Goal: Information Seeking & Learning: Compare options

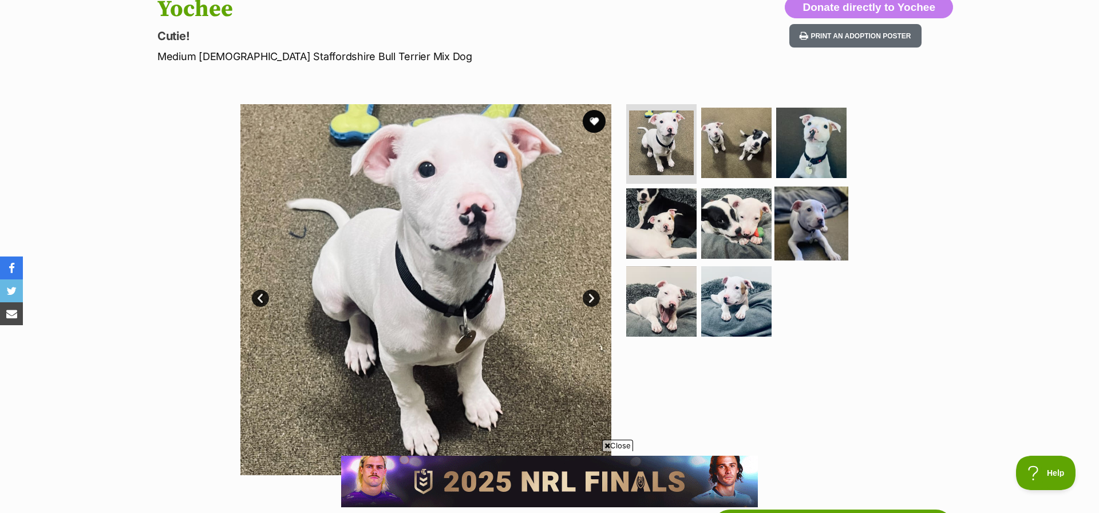
click at [819, 211] on img at bounding box center [812, 224] width 74 height 74
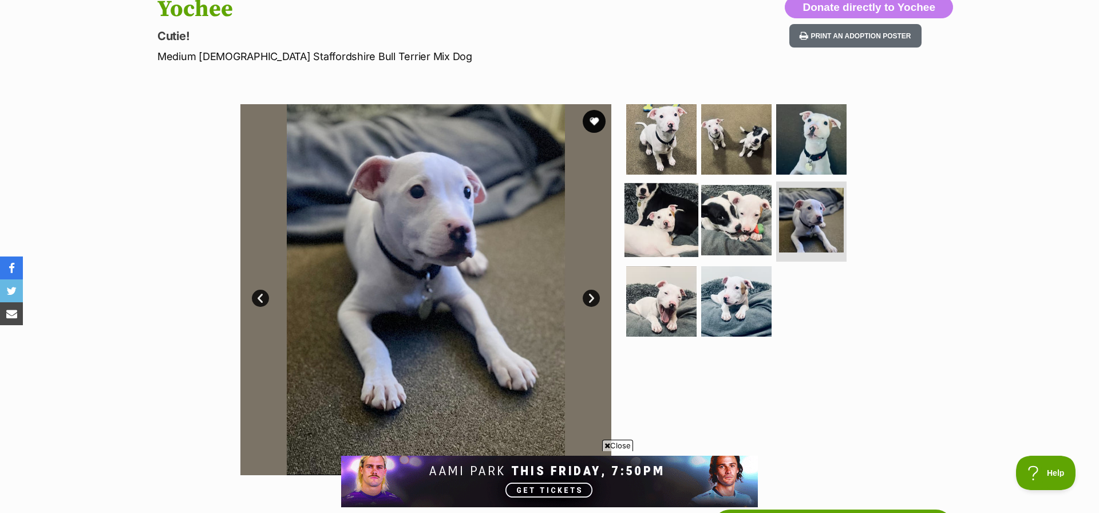
click at [661, 222] on img at bounding box center [662, 220] width 74 height 74
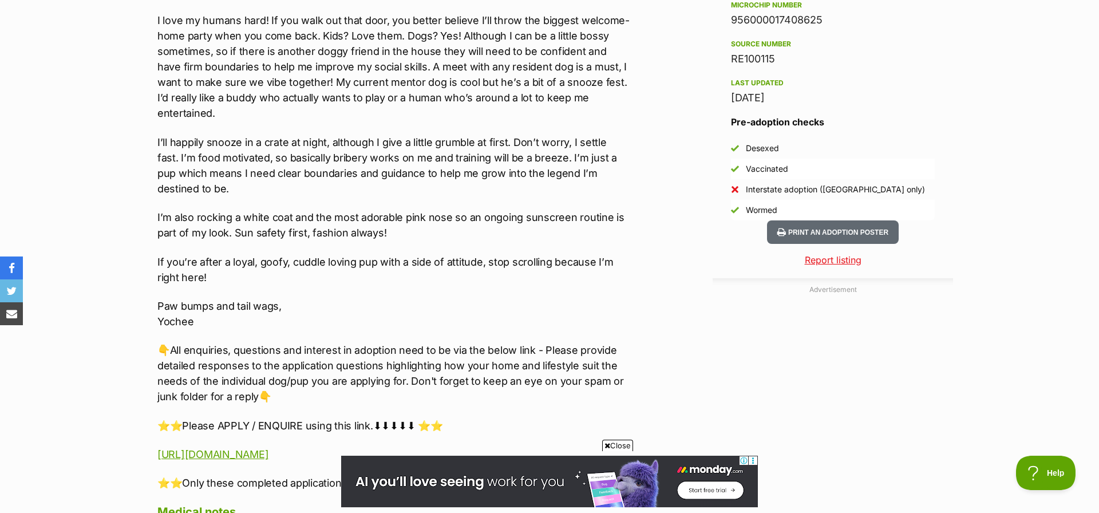
scroll to position [933, 0]
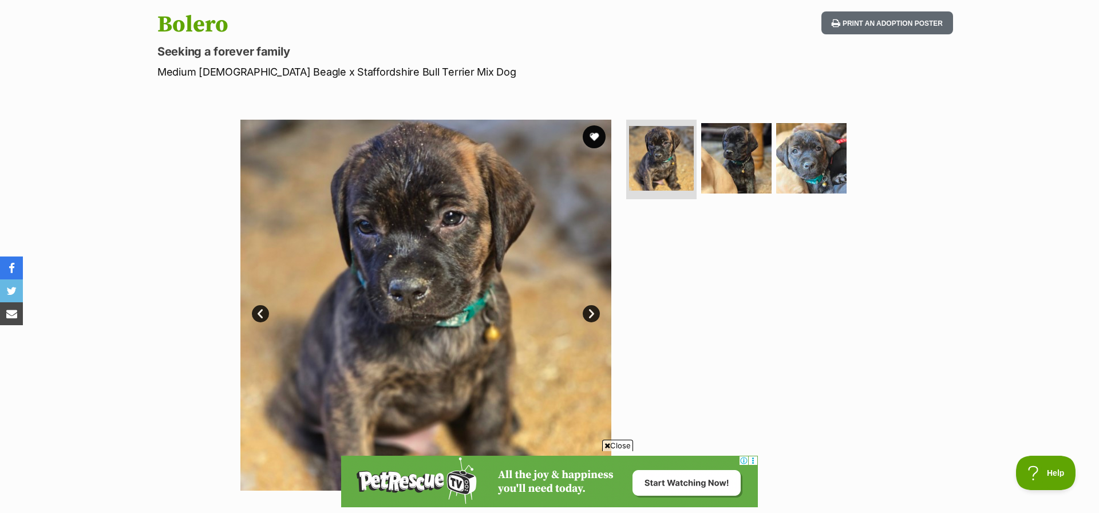
scroll to position [118, 0]
click at [726, 167] on img at bounding box center [737, 158] width 74 height 74
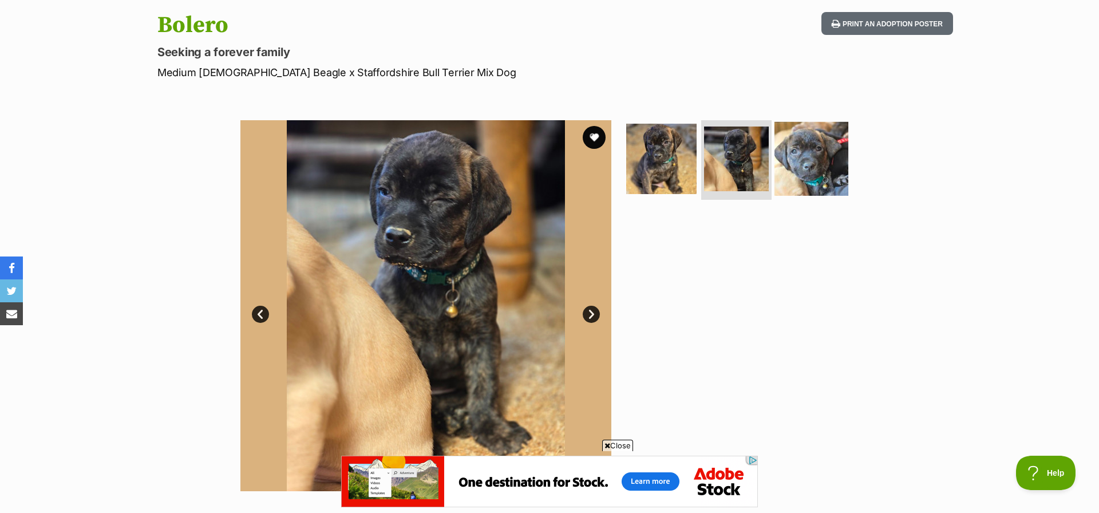
scroll to position [0, 0]
click at [811, 153] on img at bounding box center [812, 158] width 74 height 74
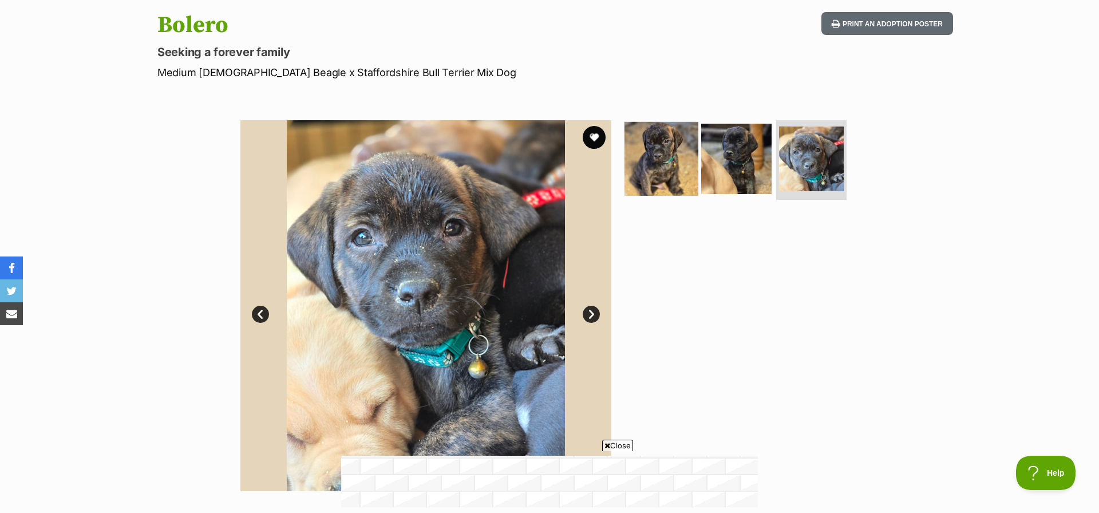
click at [662, 156] on img at bounding box center [662, 158] width 74 height 74
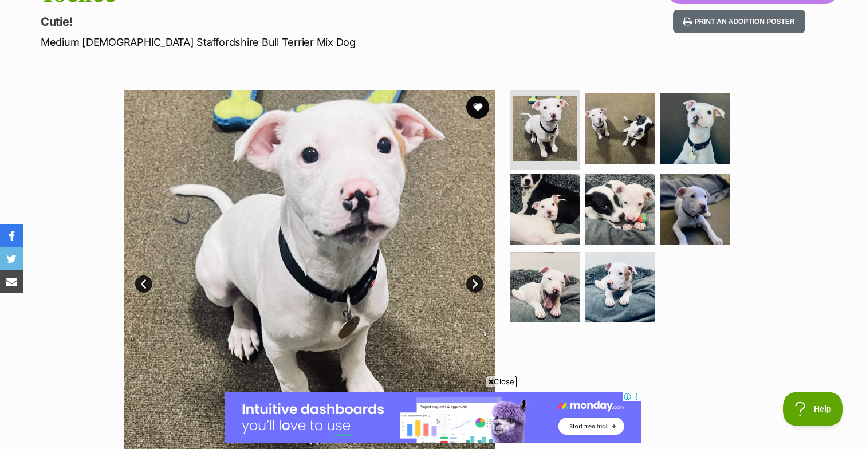
scroll to position [152, 0]
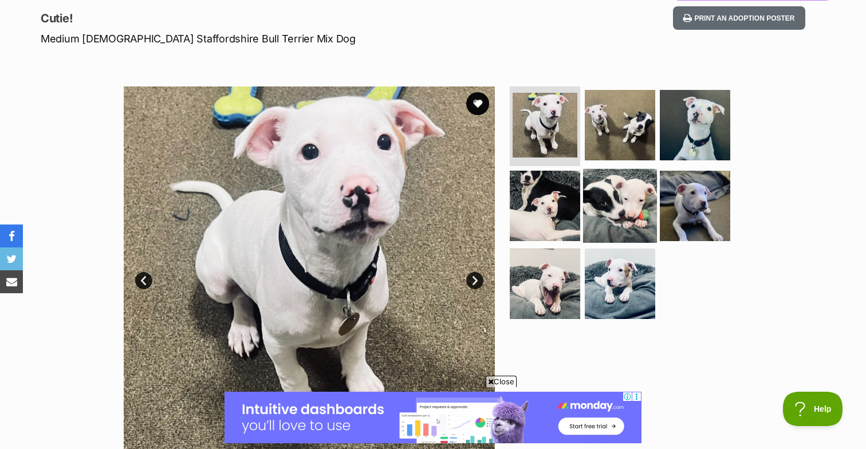
click at [612, 197] on img at bounding box center [620, 206] width 74 height 74
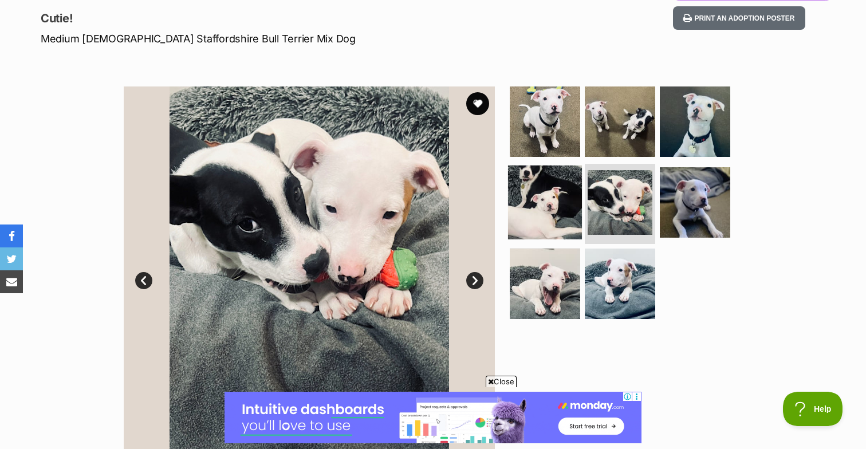
click at [544, 197] on img at bounding box center [545, 202] width 74 height 74
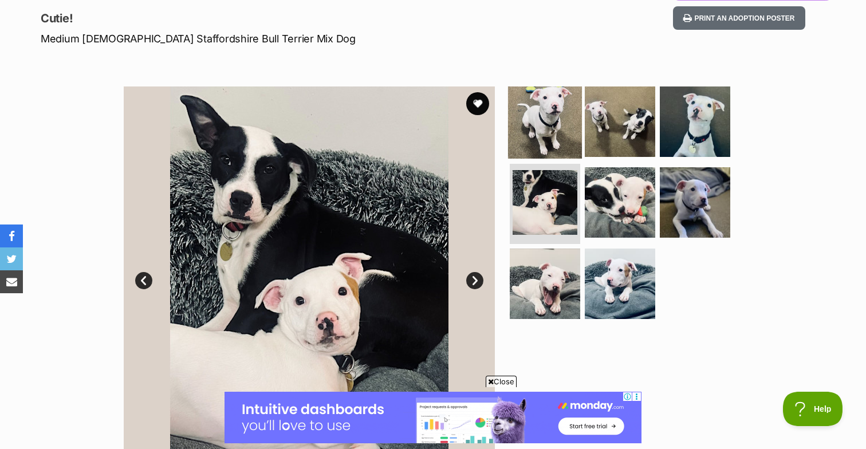
click at [541, 117] on img at bounding box center [545, 121] width 74 height 74
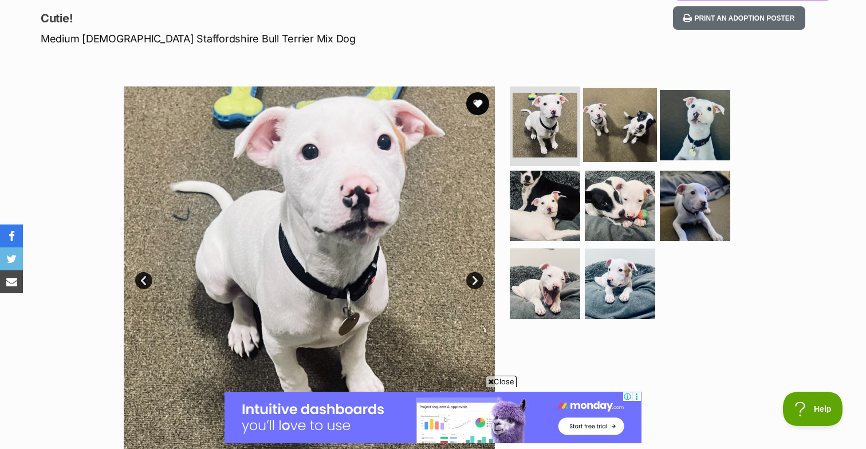
click at [617, 118] on img at bounding box center [620, 125] width 74 height 74
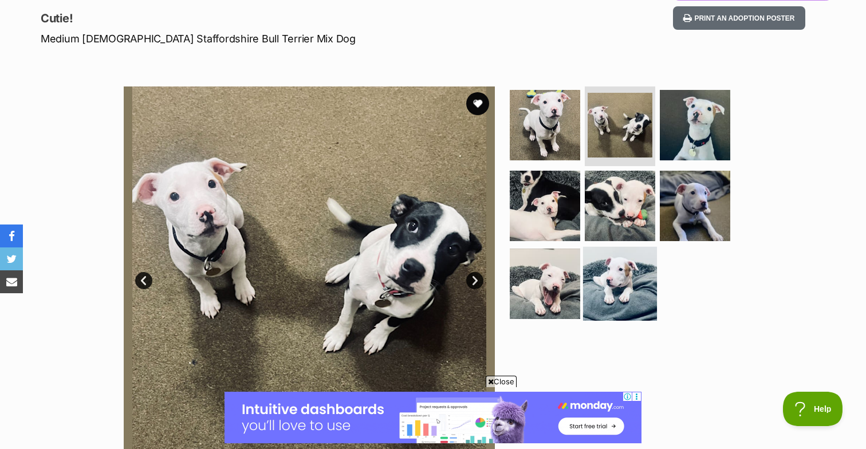
click at [613, 280] on img at bounding box center [620, 284] width 74 height 74
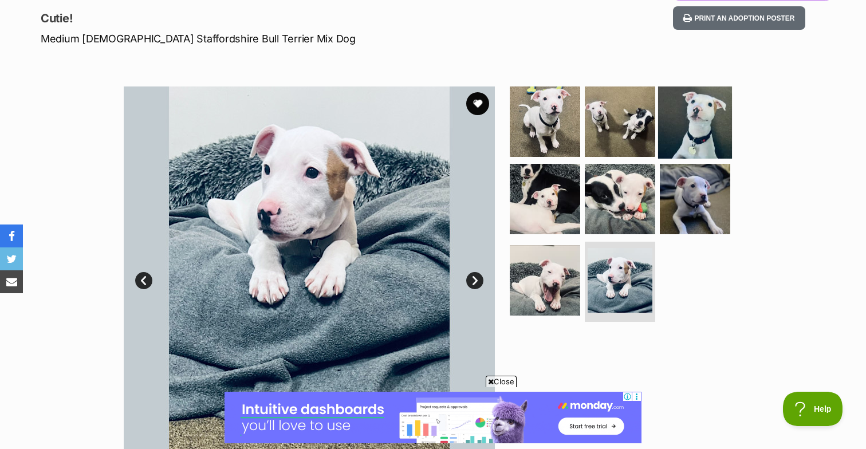
click at [680, 119] on img at bounding box center [695, 121] width 74 height 74
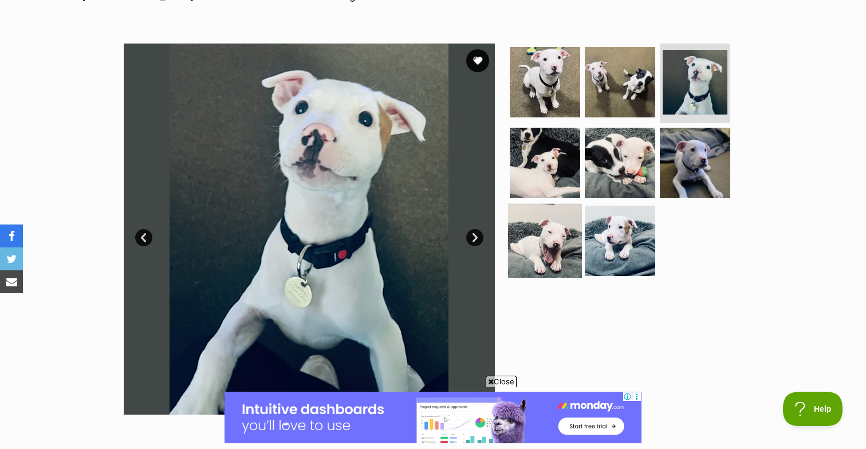
scroll to position [0, 0]
click at [556, 243] on img at bounding box center [545, 241] width 74 height 74
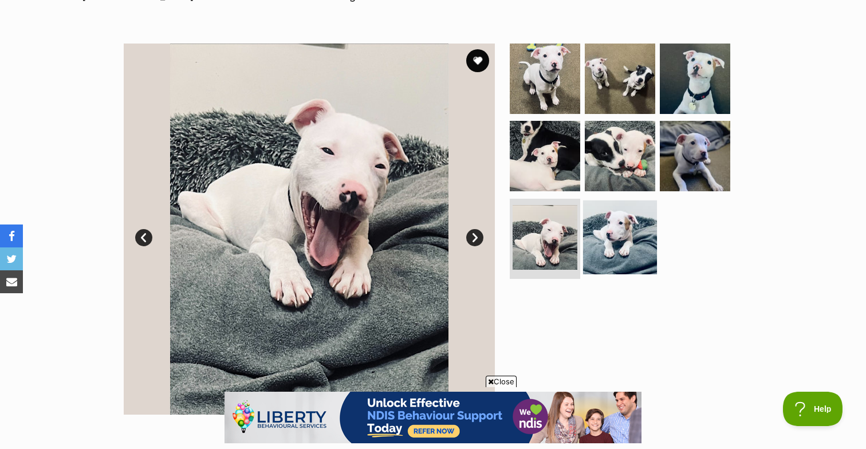
click at [618, 237] on img at bounding box center [620, 237] width 74 height 74
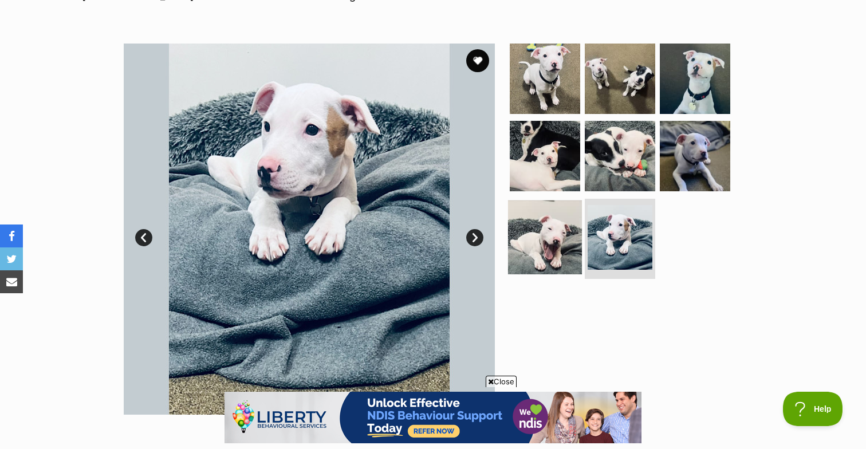
click at [546, 232] on img at bounding box center [545, 237] width 74 height 74
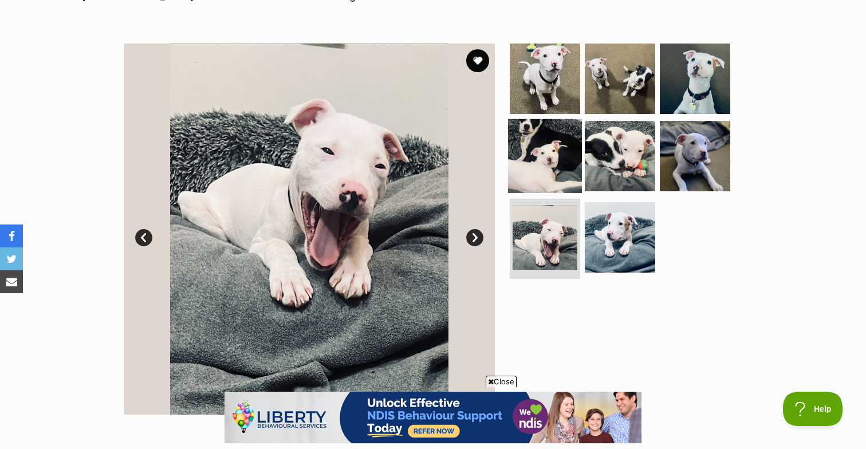
click at [542, 145] on img at bounding box center [545, 156] width 74 height 74
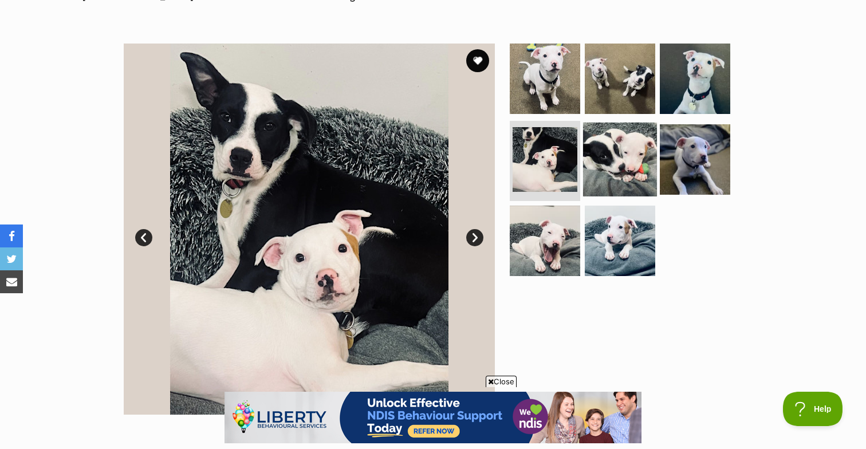
click at [622, 152] on img at bounding box center [620, 160] width 74 height 74
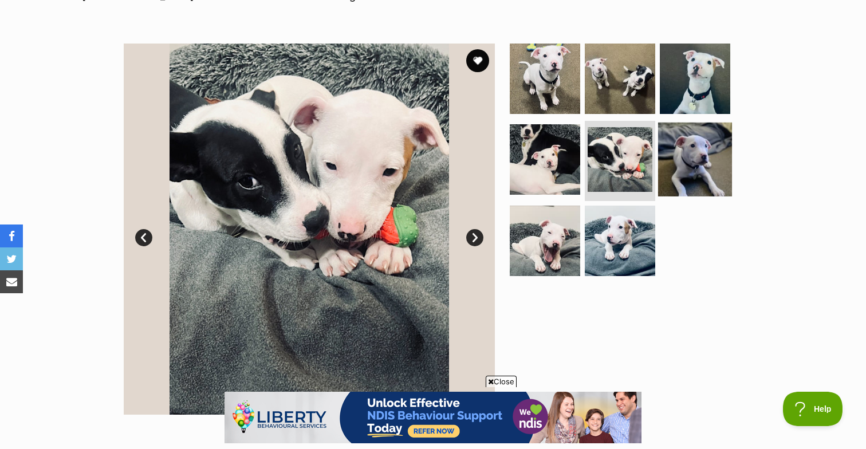
click at [685, 151] on img at bounding box center [695, 160] width 74 height 74
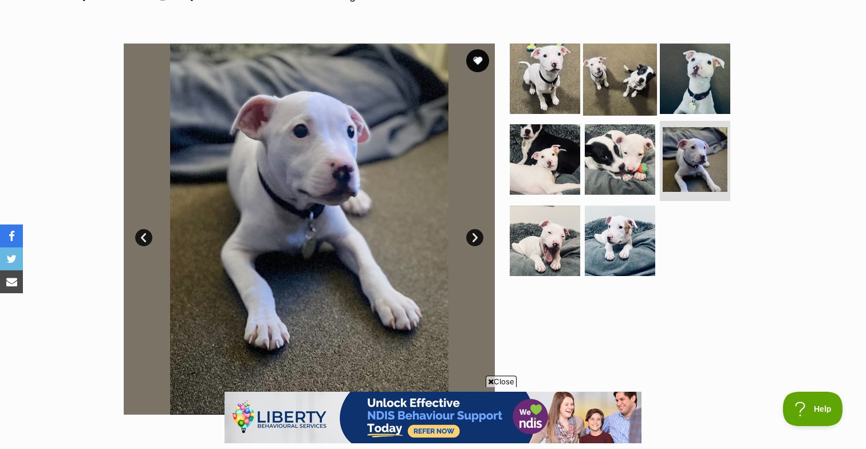
click at [618, 69] on img at bounding box center [620, 78] width 74 height 74
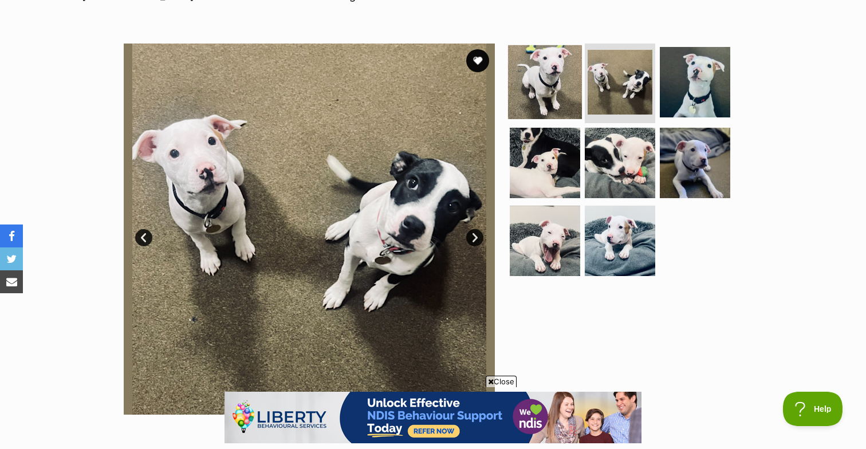
click at [538, 75] on img at bounding box center [545, 82] width 74 height 74
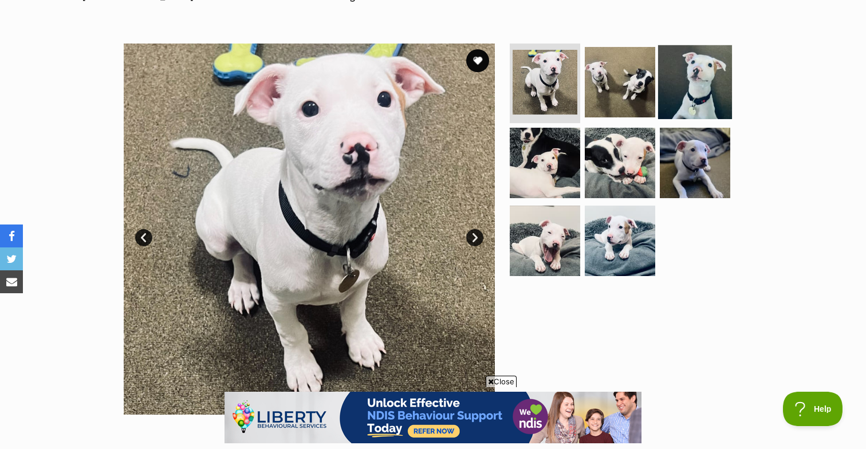
click at [688, 69] on img at bounding box center [695, 82] width 74 height 74
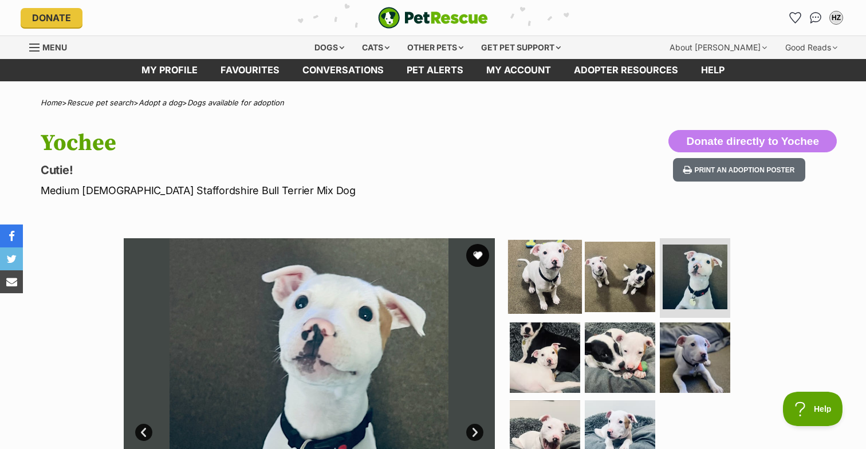
click at [542, 267] on img at bounding box center [545, 276] width 74 height 74
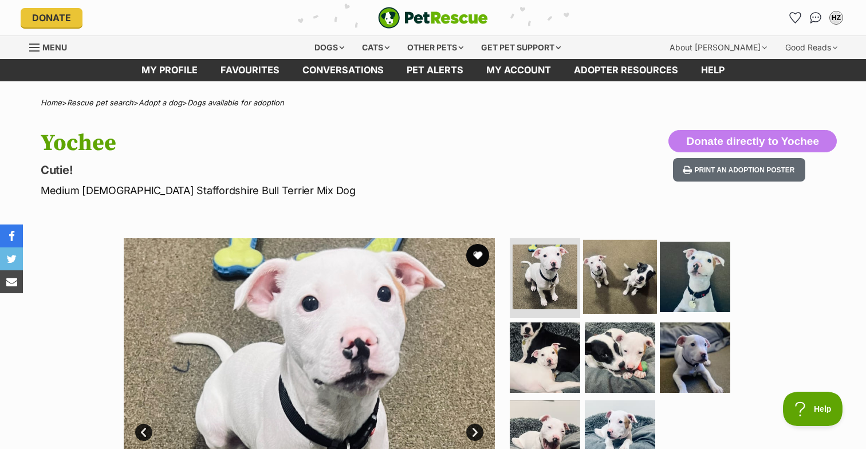
click at [643, 282] on img at bounding box center [620, 276] width 74 height 74
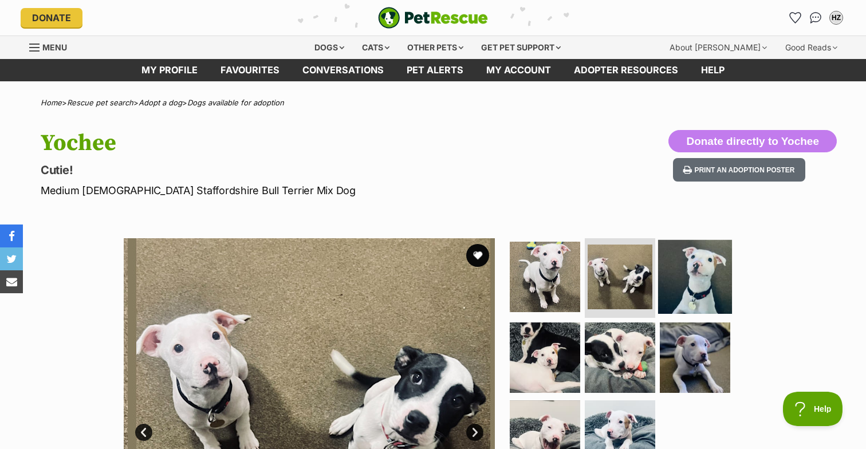
click at [684, 286] on img at bounding box center [695, 276] width 74 height 74
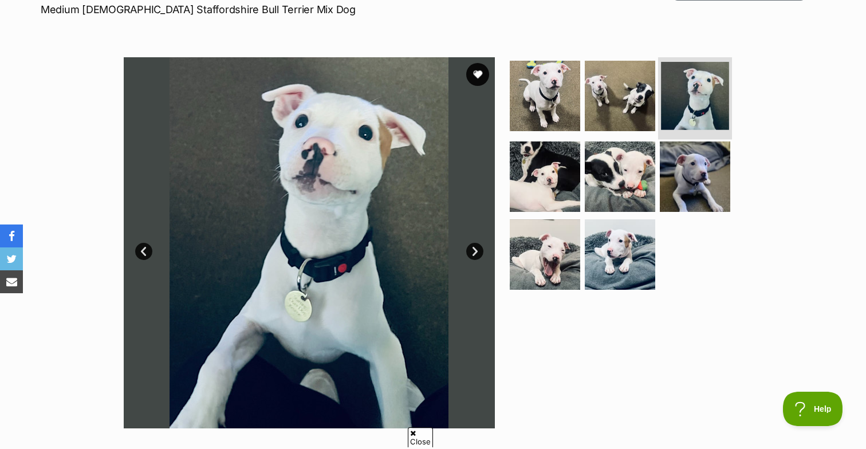
scroll to position [203, 0]
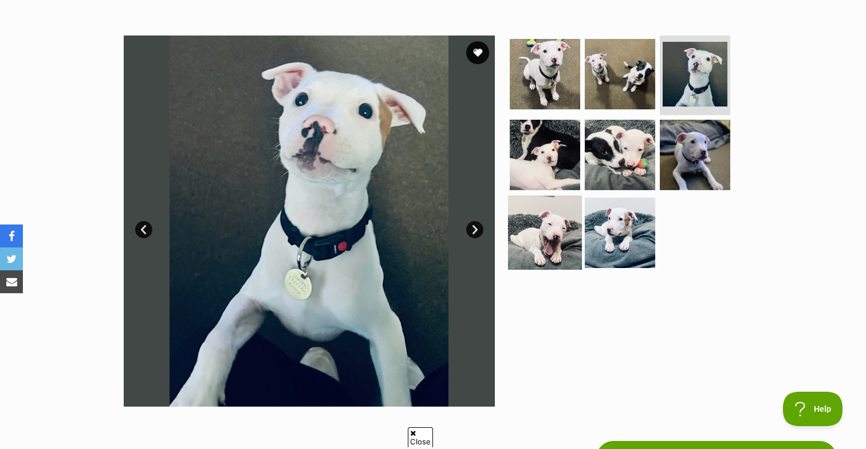
click at [575, 196] on img at bounding box center [545, 233] width 74 height 74
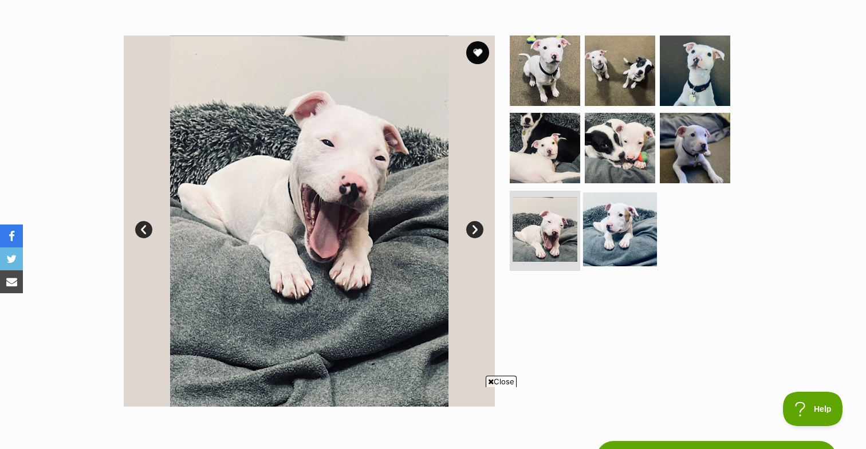
click at [605, 234] on img at bounding box center [620, 229] width 74 height 74
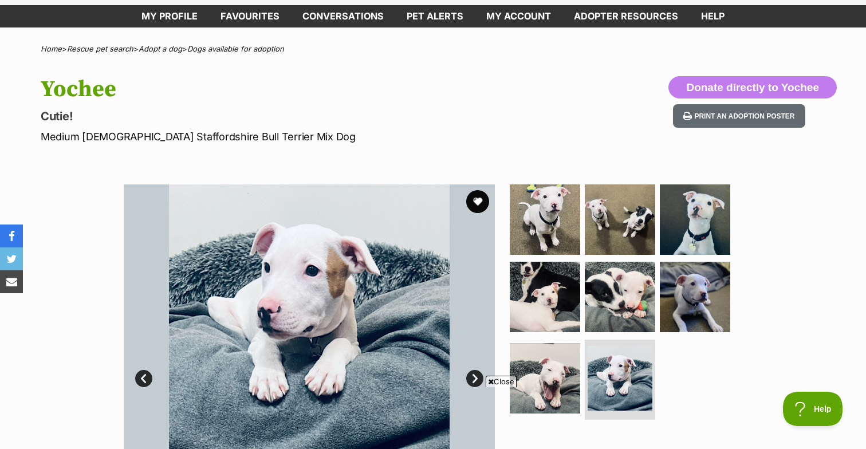
scroll to position [50, 0]
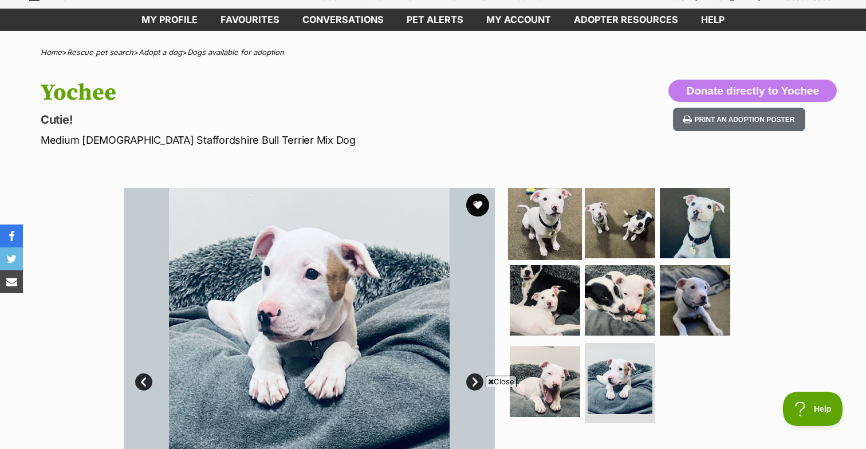
click at [523, 189] on img at bounding box center [545, 222] width 74 height 74
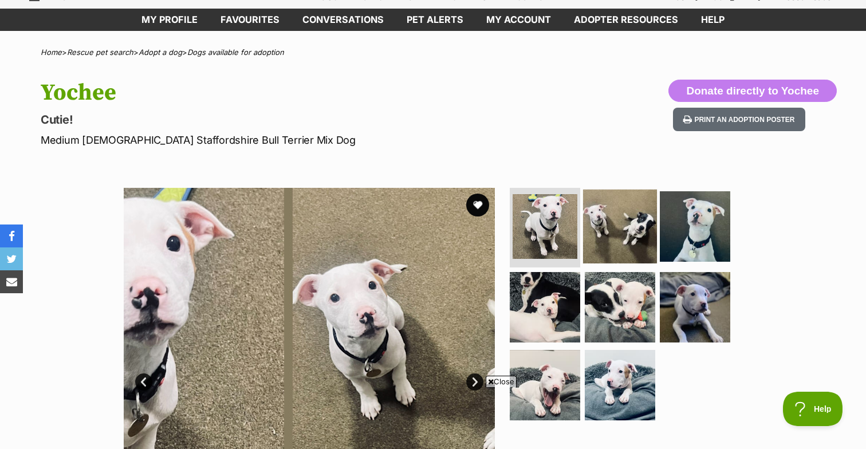
scroll to position [0, 0]
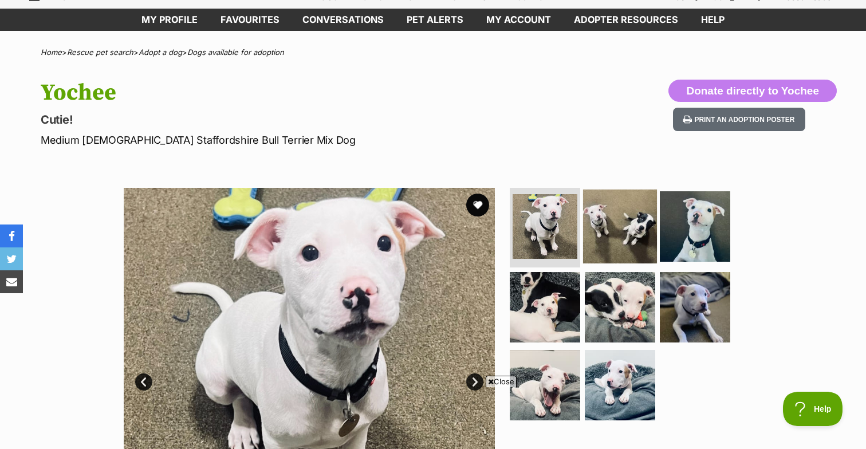
click at [626, 234] on img at bounding box center [620, 226] width 74 height 74
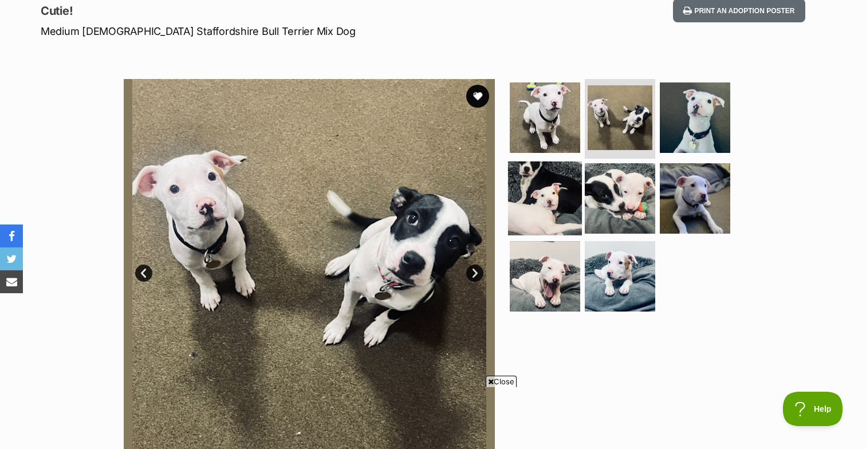
scroll to position [222, 0]
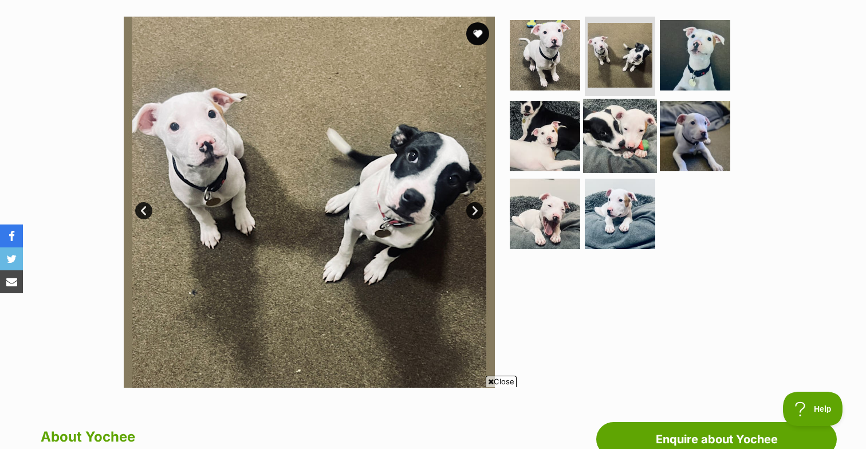
click at [602, 153] on img at bounding box center [620, 136] width 74 height 74
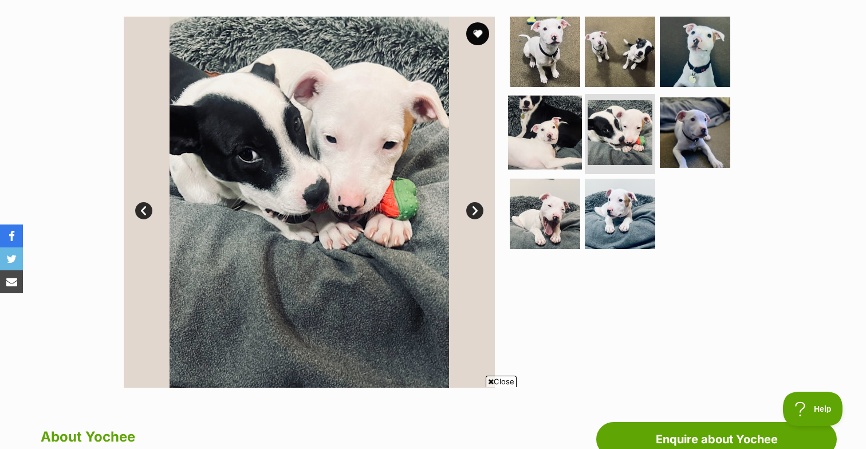
click at [562, 132] on img at bounding box center [545, 133] width 74 height 74
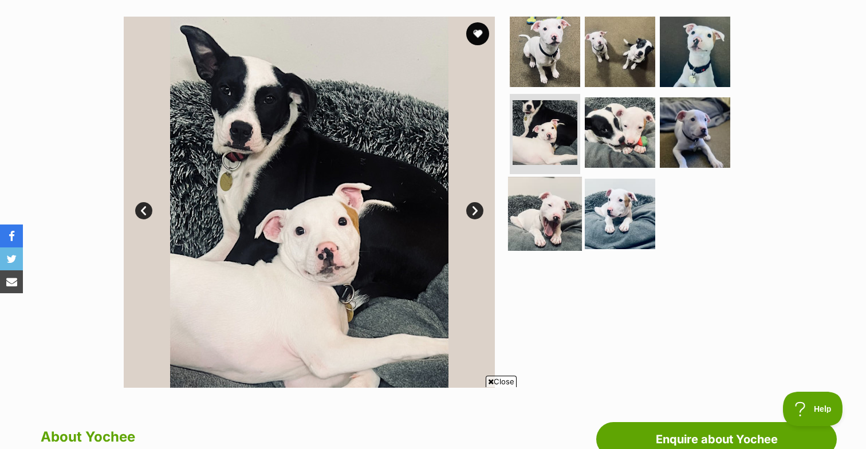
click at [554, 227] on img at bounding box center [545, 214] width 74 height 74
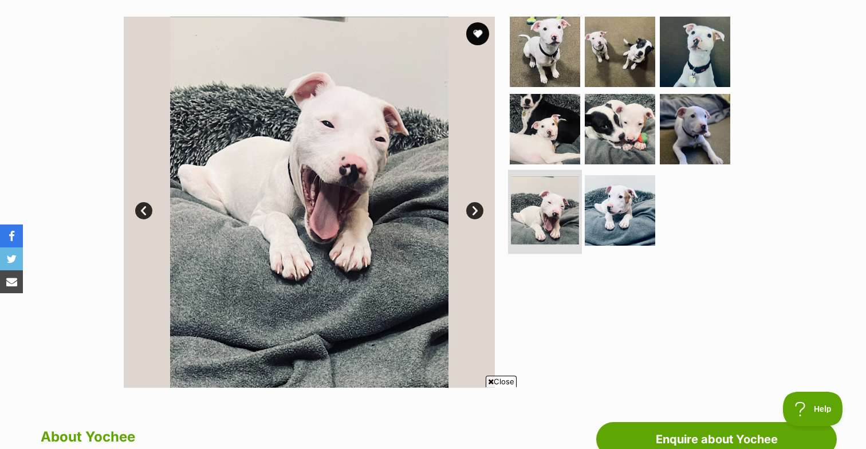
scroll to position [0, 0]
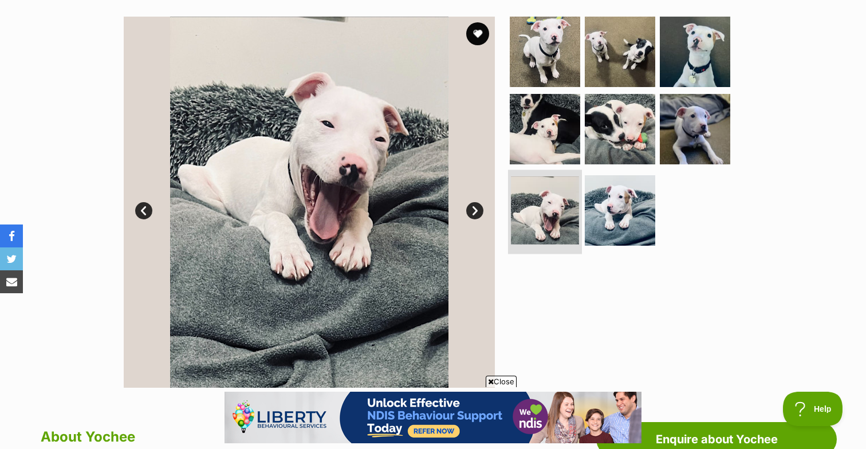
click at [535, 208] on img at bounding box center [545, 210] width 68 height 68
click at [614, 199] on img at bounding box center [620, 210] width 74 height 74
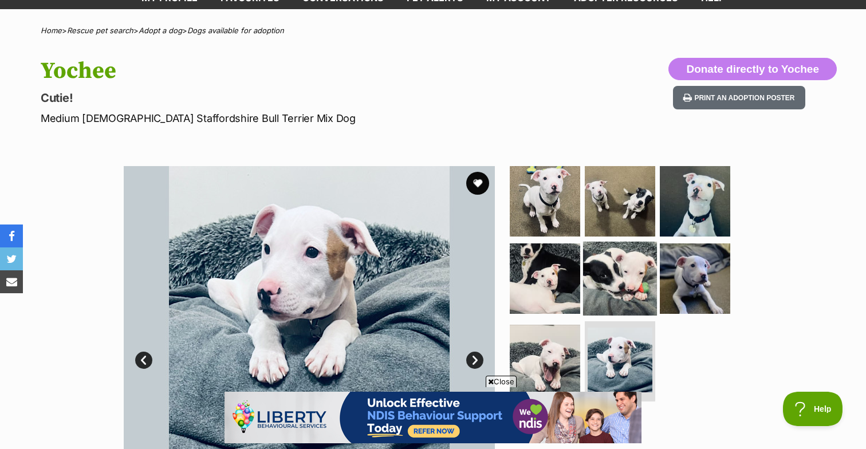
scroll to position [140, 0]
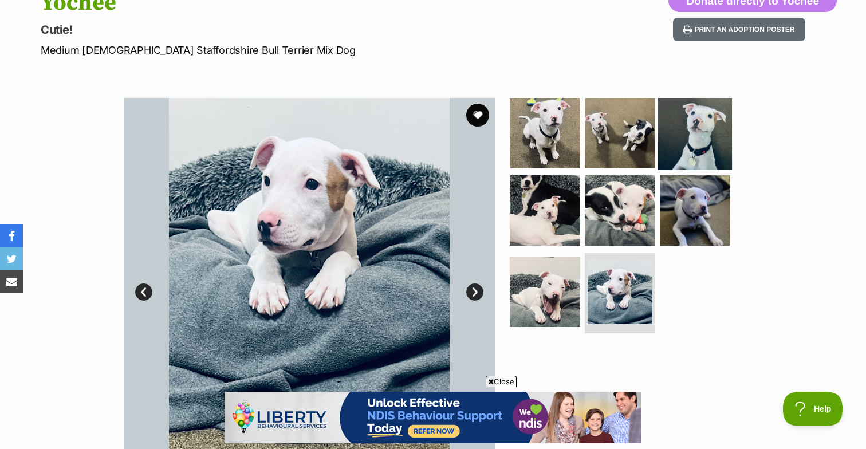
click at [699, 164] on img at bounding box center [695, 133] width 74 height 74
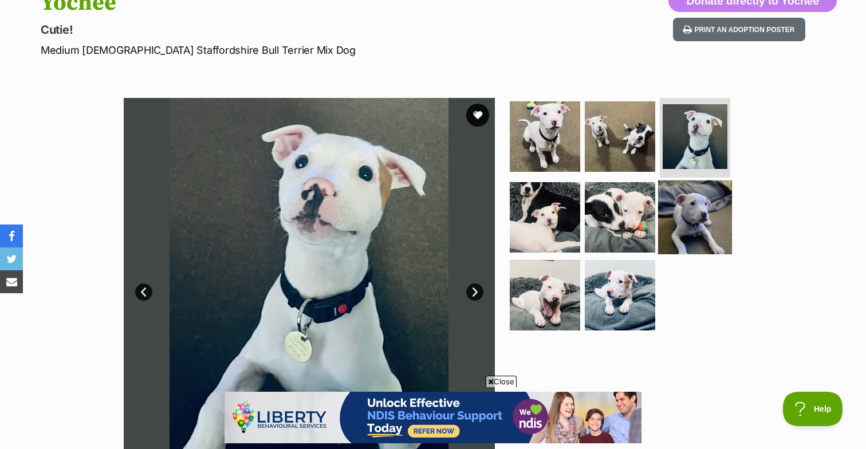
click at [700, 204] on img at bounding box center [695, 217] width 74 height 74
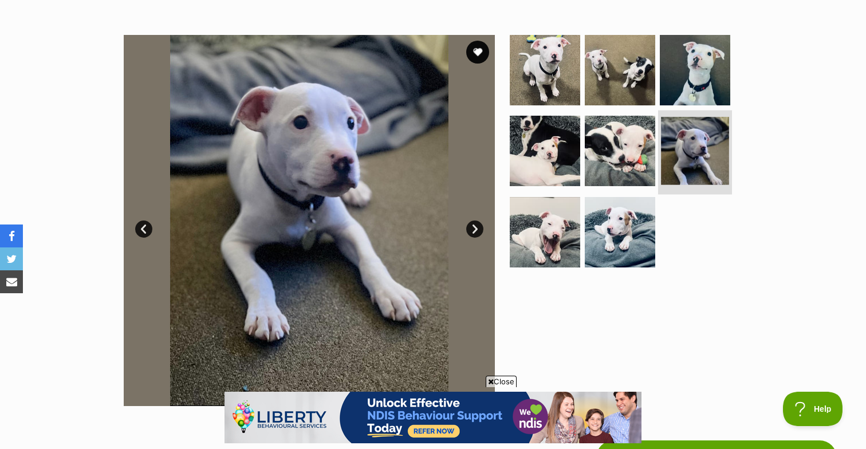
scroll to position [252, 0]
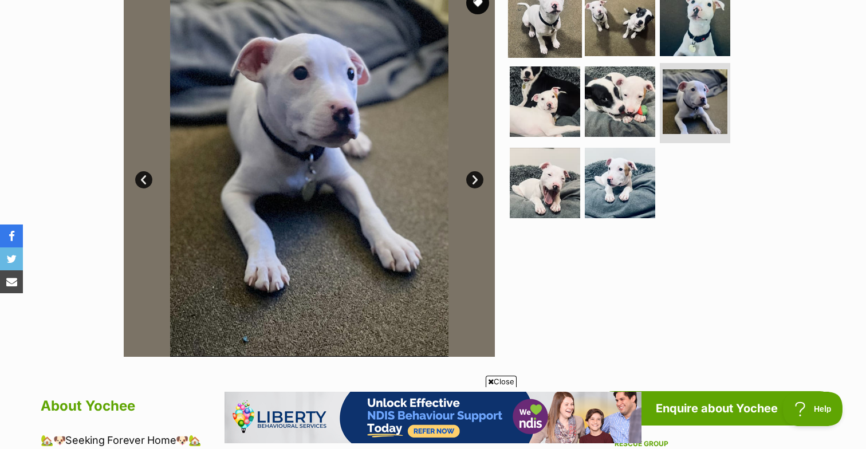
click at [567, 49] on img at bounding box center [545, 20] width 74 height 74
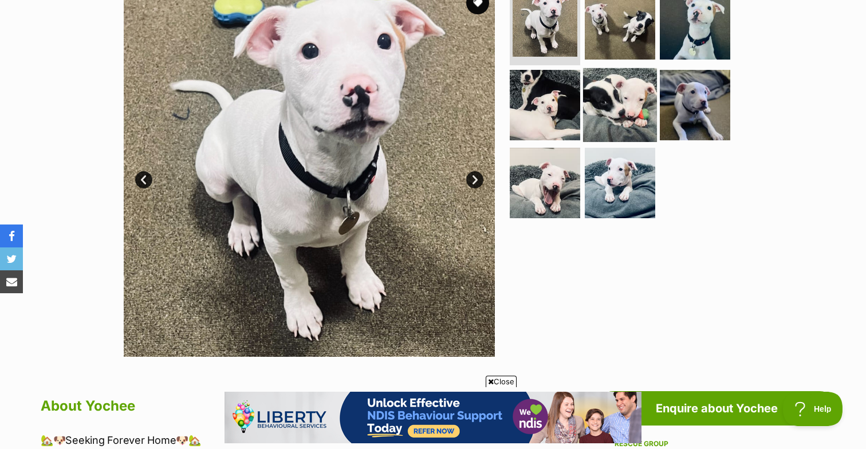
scroll to position [0, 0]
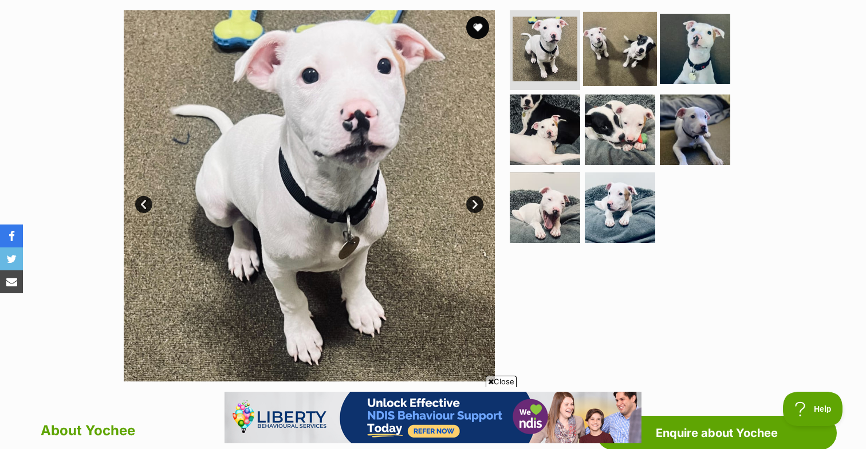
click at [605, 50] on img at bounding box center [620, 48] width 74 height 74
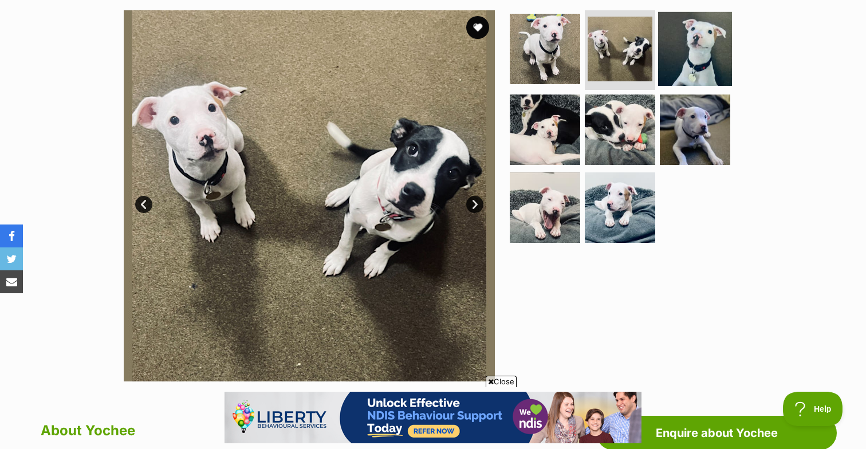
click at [689, 39] on img at bounding box center [695, 48] width 74 height 74
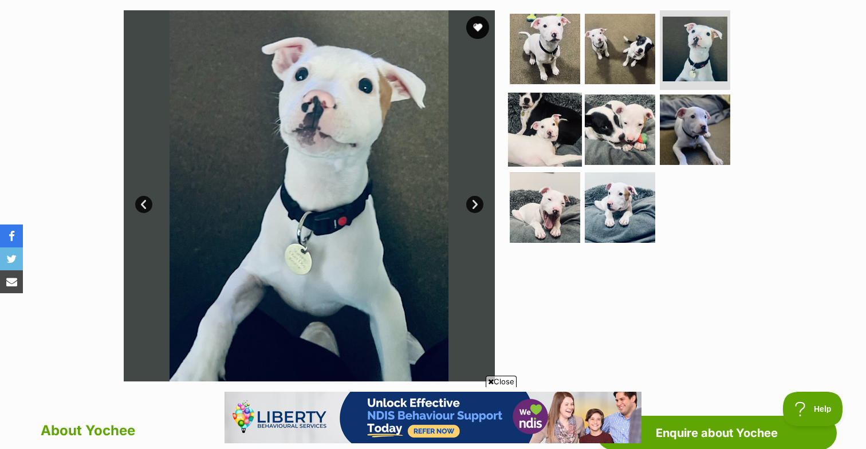
click at [536, 113] on img at bounding box center [545, 130] width 74 height 74
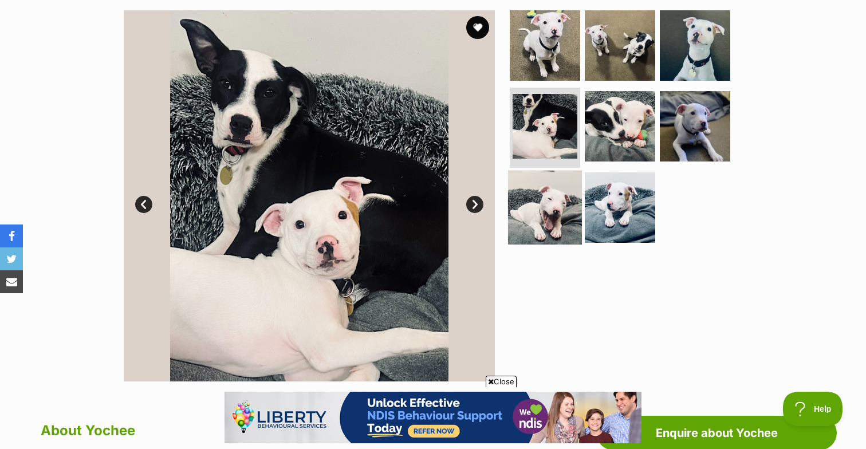
click at [540, 184] on img at bounding box center [545, 208] width 74 height 74
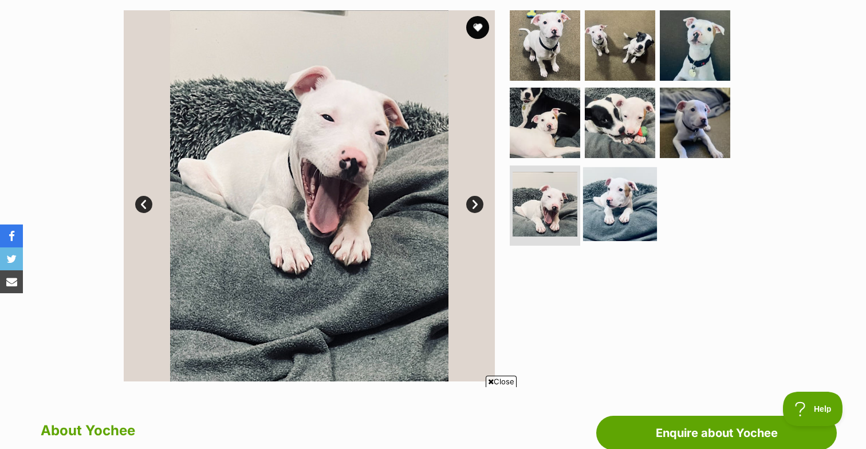
click at [620, 225] on img at bounding box center [620, 204] width 74 height 74
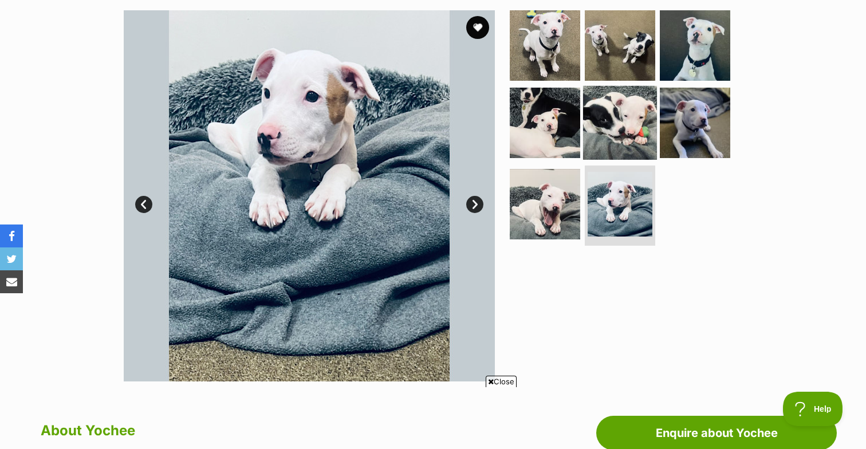
click at [621, 126] on img at bounding box center [620, 123] width 74 height 74
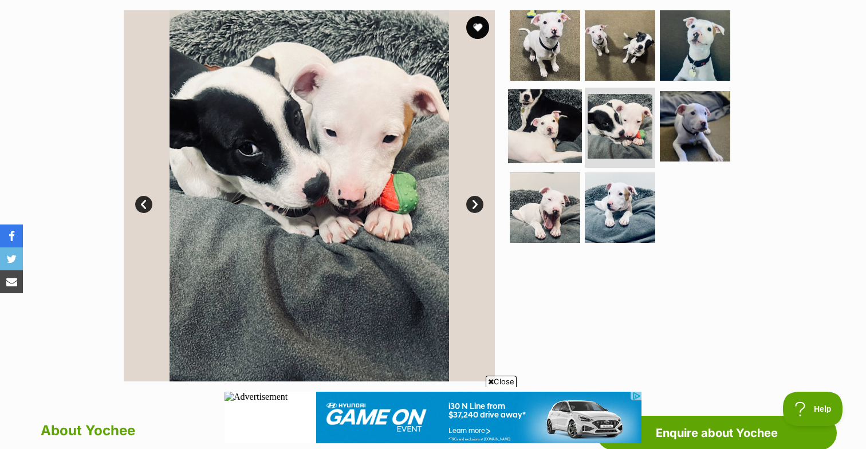
click at [534, 128] on img at bounding box center [545, 126] width 74 height 74
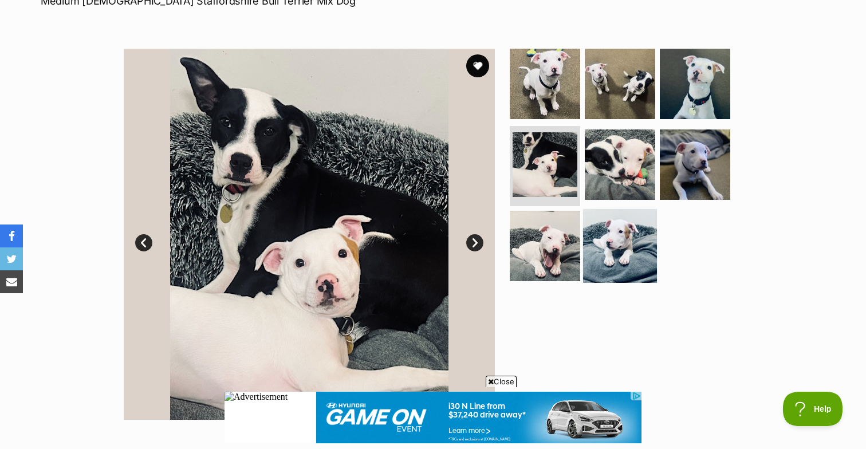
scroll to position [177, 0]
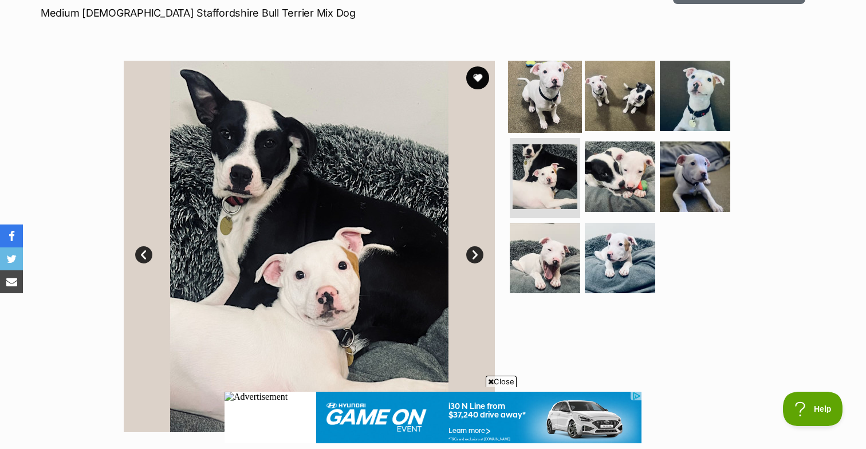
click at [569, 72] on img at bounding box center [545, 95] width 74 height 74
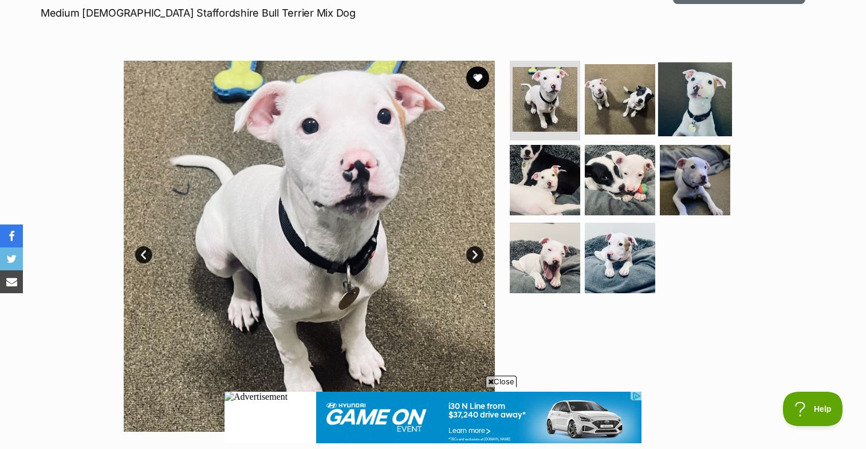
click at [697, 117] on img at bounding box center [695, 99] width 74 height 74
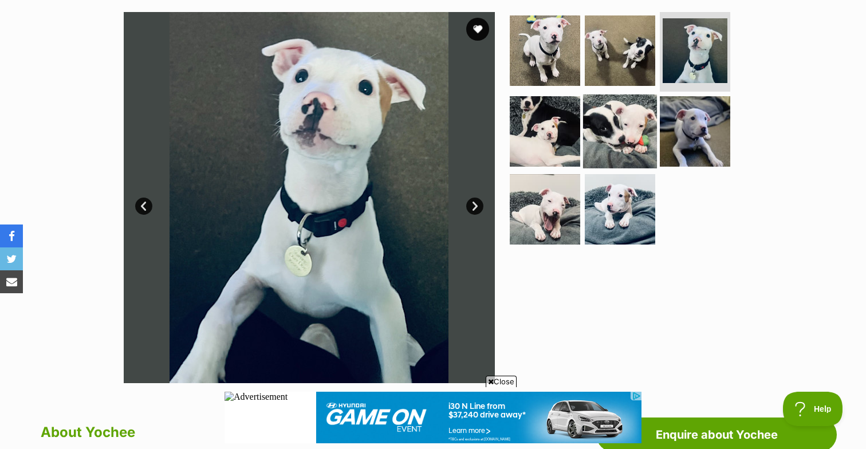
scroll to position [218, 0]
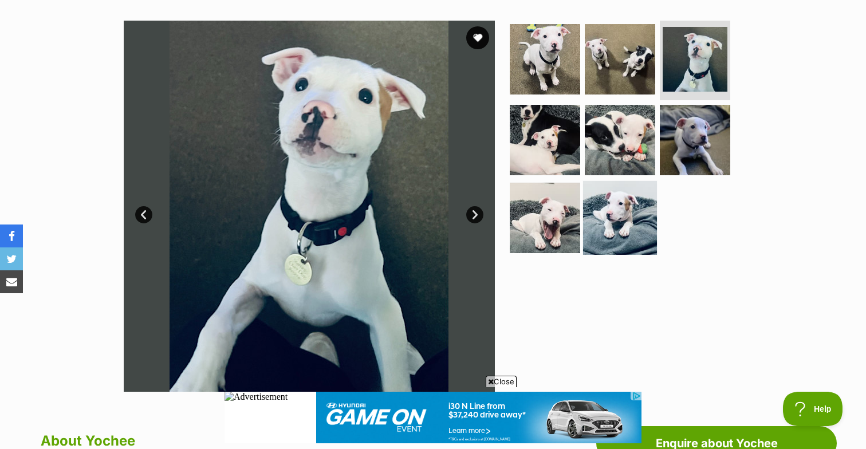
click at [622, 207] on img at bounding box center [620, 218] width 74 height 74
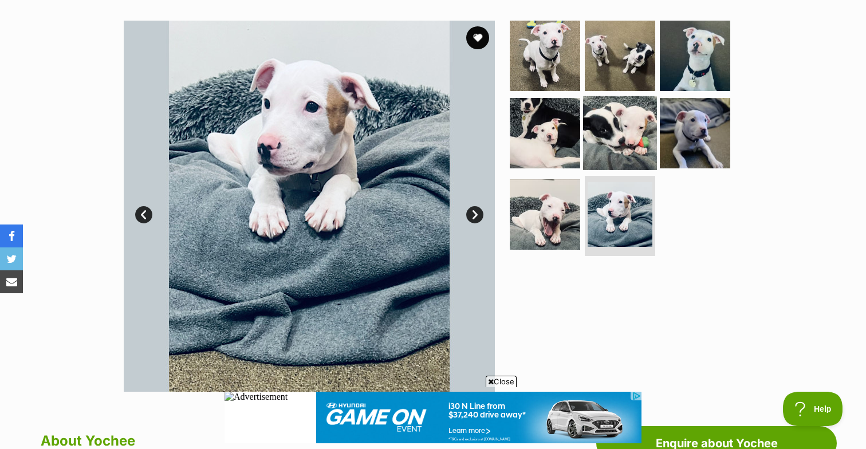
click at [620, 145] on img at bounding box center [620, 133] width 74 height 74
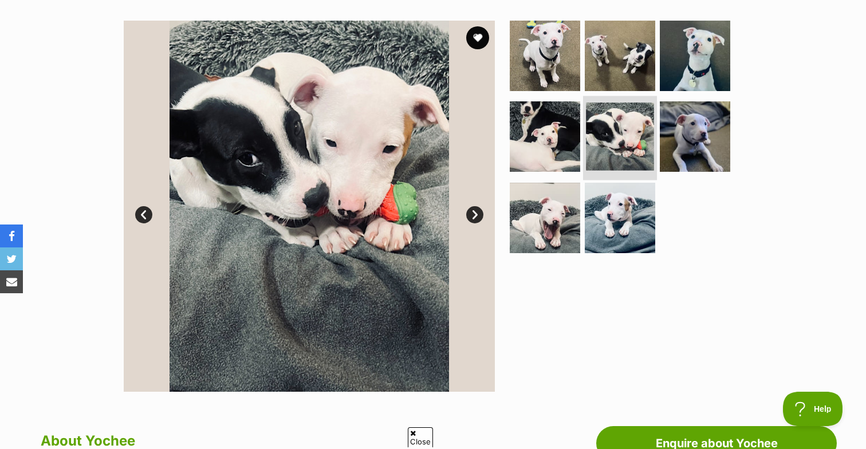
scroll to position [0, 0]
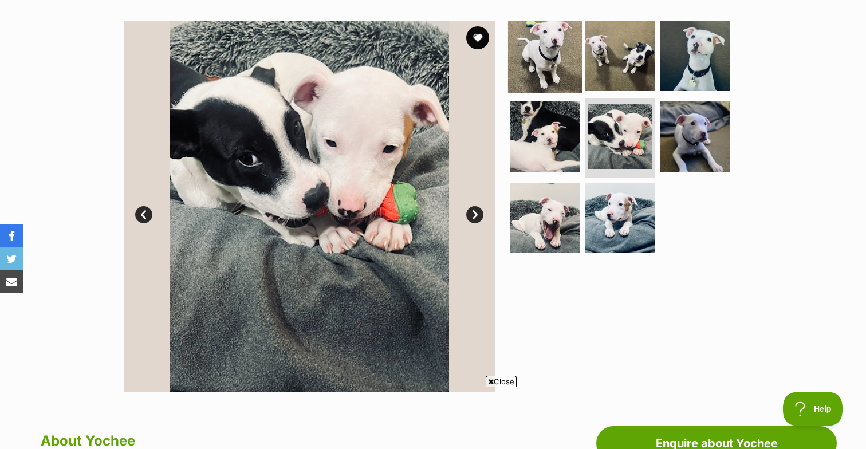
click at [544, 60] on img at bounding box center [545, 55] width 74 height 74
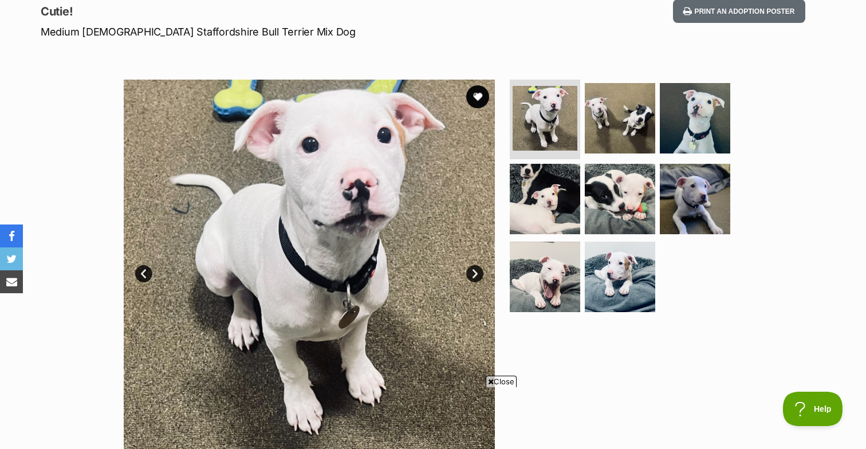
scroll to position [156, 0]
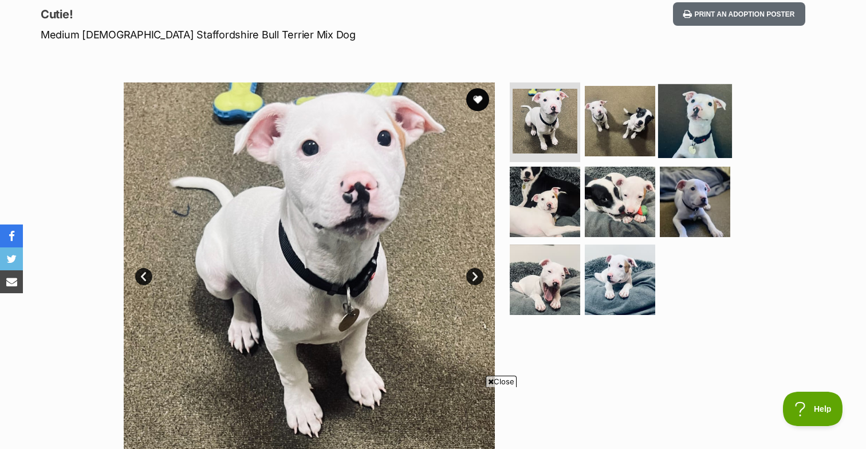
click at [705, 142] on img at bounding box center [695, 121] width 74 height 74
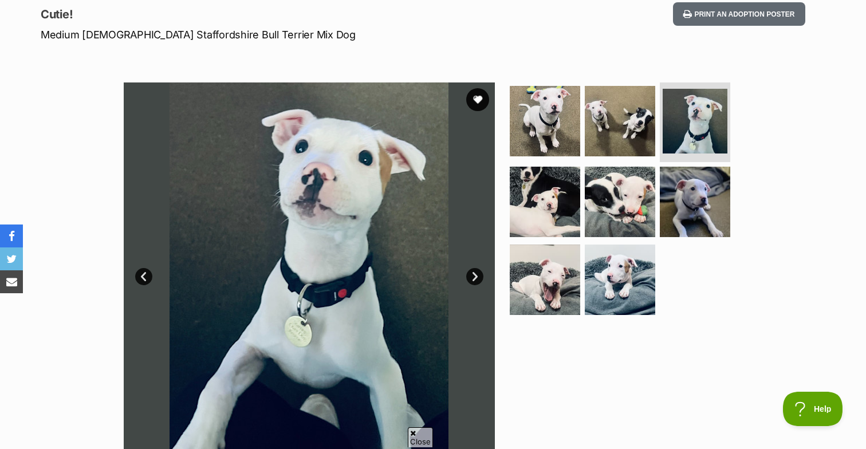
scroll to position [0, 0]
click at [544, 267] on img at bounding box center [545, 280] width 74 height 74
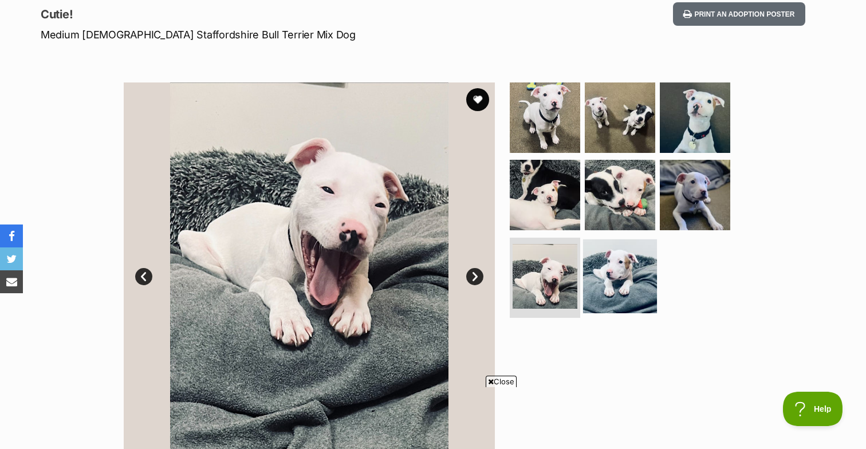
click at [629, 279] on img at bounding box center [620, 276] width 74 height 74
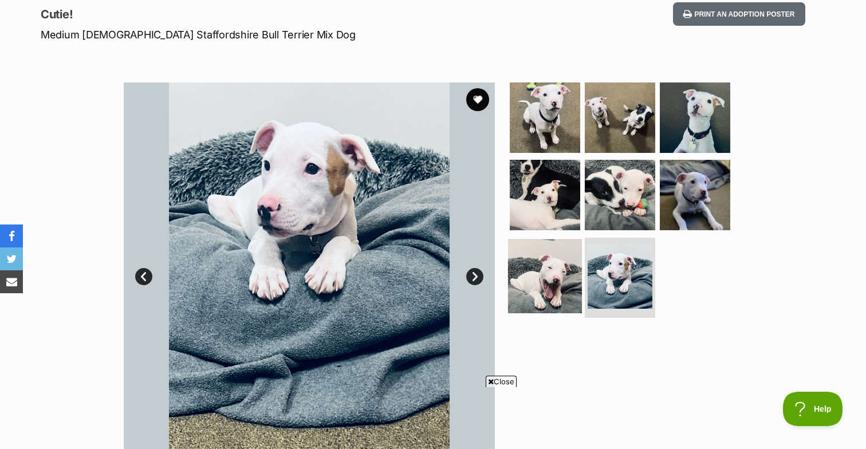
click at [574, 283] on img at bounding box center [545, 276] width 74 height 74
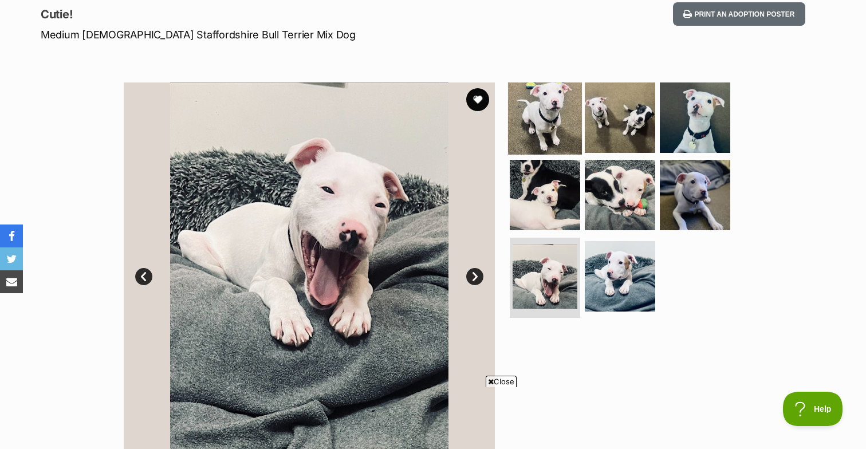
click at [560, 114] on img at bounding box center [545, 117] width 74 height 74
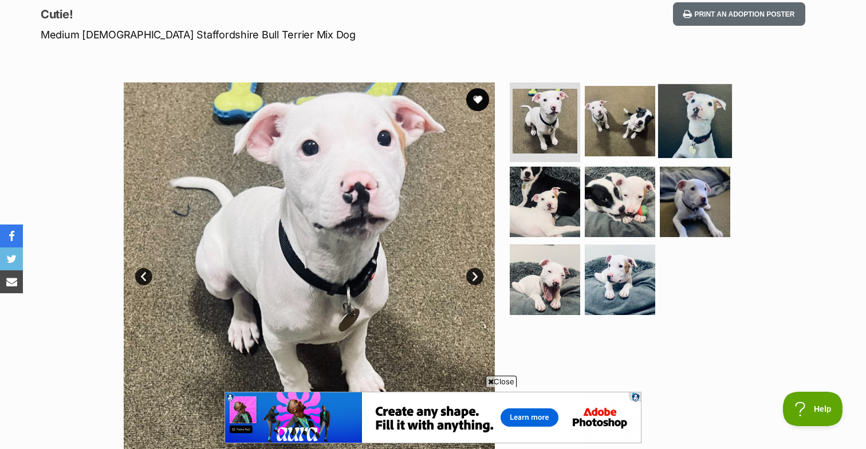
click at [710, 125] on img at bounding box center [695, 121] width 74 height 74
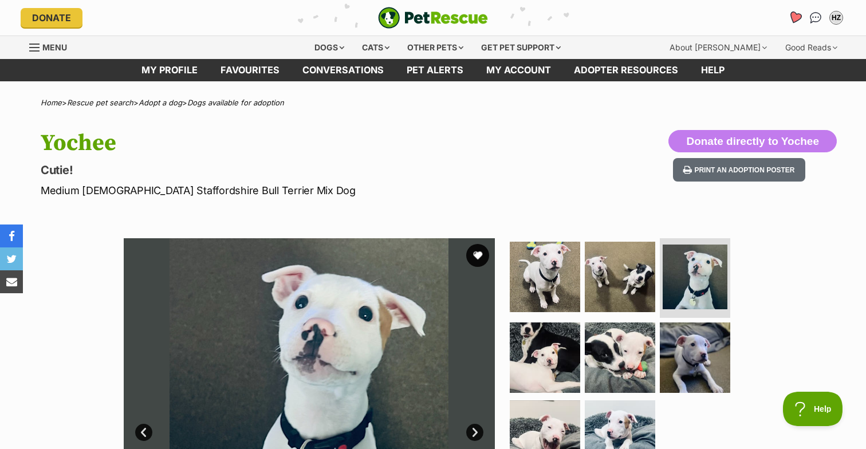
click at [796, 15] on icon "Favourites" at bounding box center [795, 17] width 14 height 13
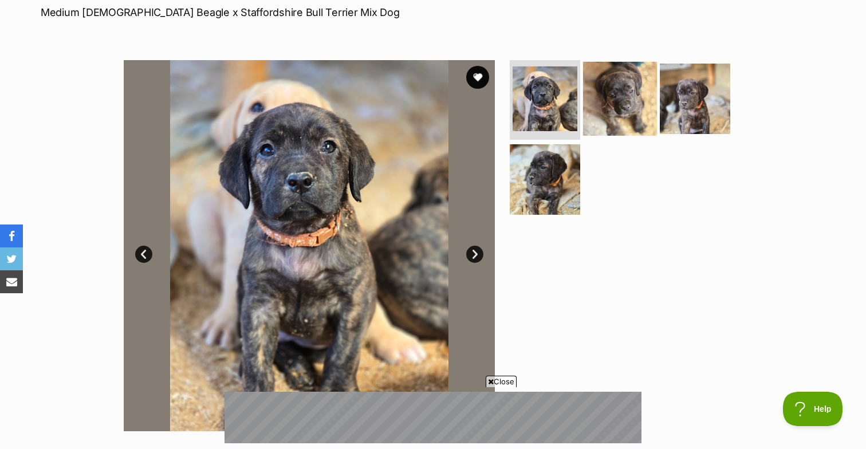
click at [627, 92] on img at bounding box center [620, 98] width 74 height 74
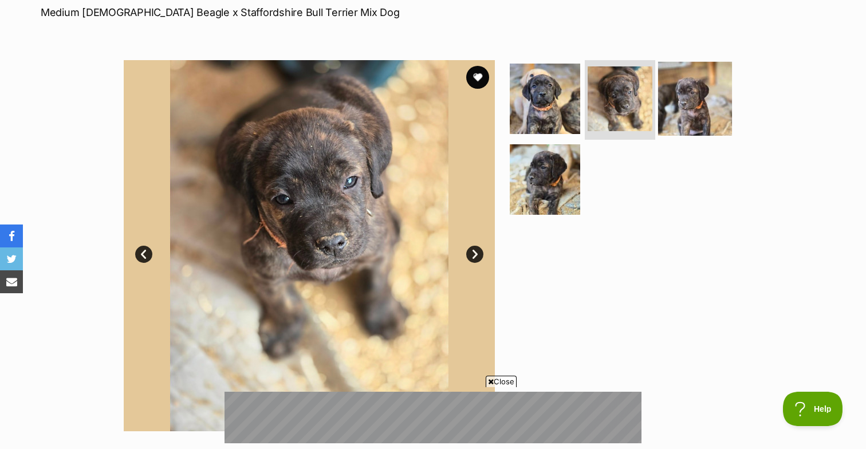
click at [676, 92] on img at bounding box center [695, 98] width 74 height 74
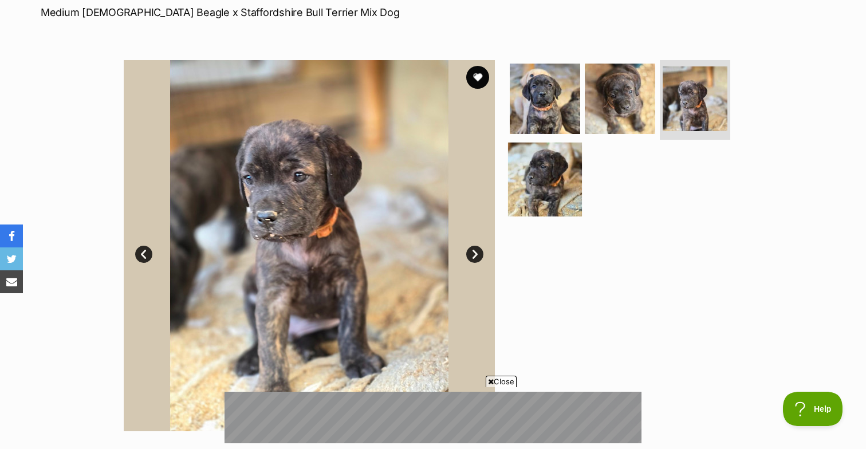
click at [539, 176] on img at bounding box center [545, 180] width 74 height 74
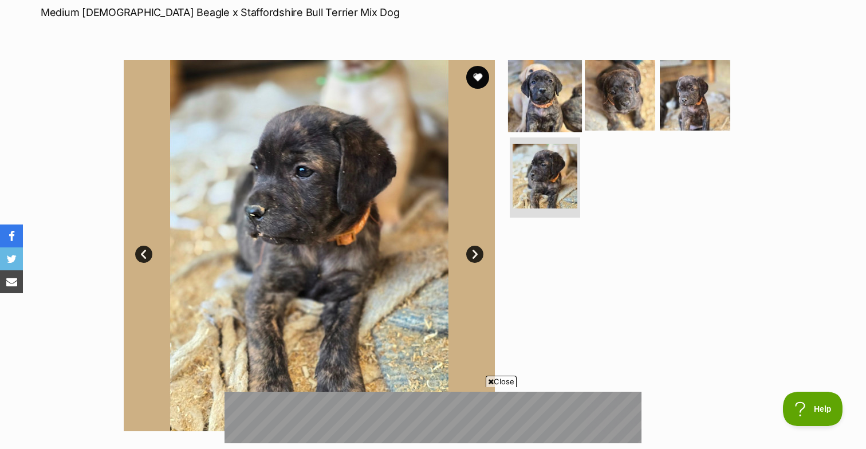
click at [539, 86] on img at bounding box center [545, 95] width 74 height 74
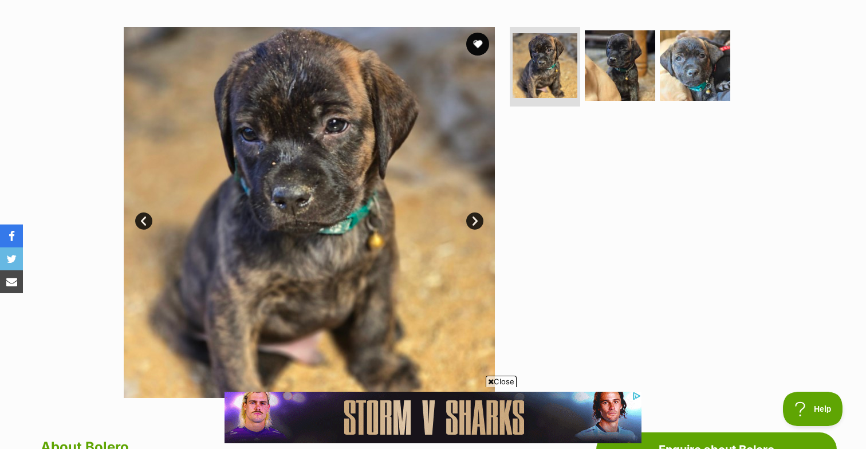
scroll to position [214, 0]
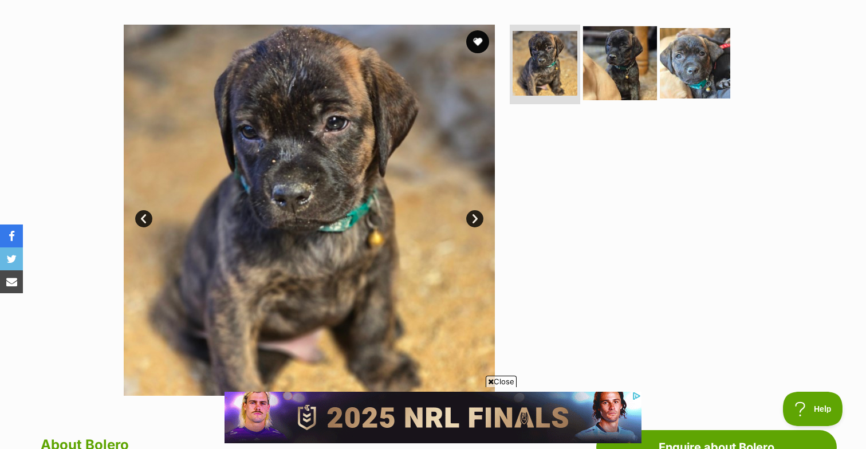
click at [603, 67] on img at bounding box center [620, 63] width 74 height 74
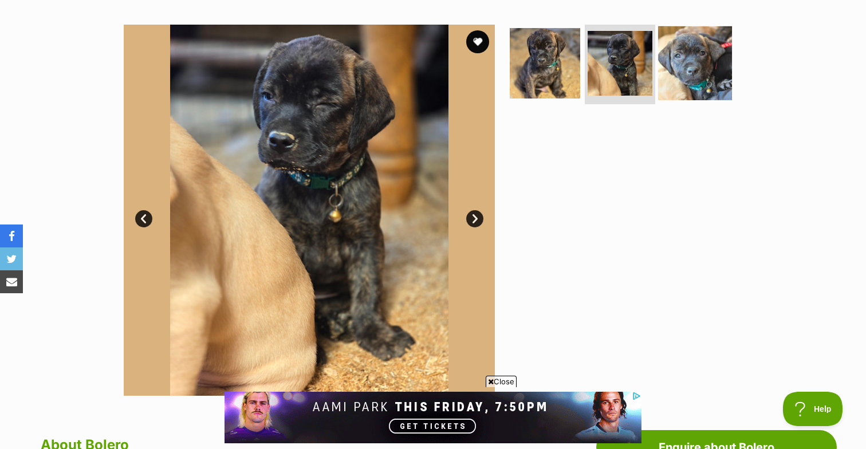
click at [696, 62] on img at bounding box center [695, 63] width 74 height 74
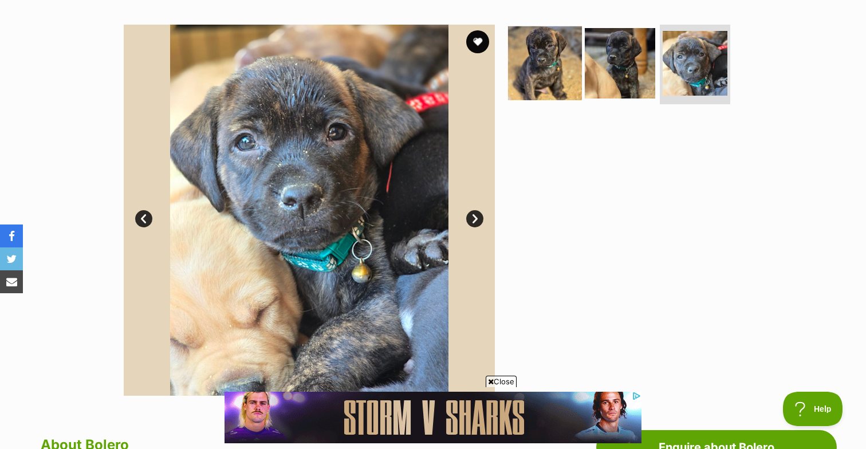
click at [549, 57] on img at bounding box center [545, 63] width 74 height 74
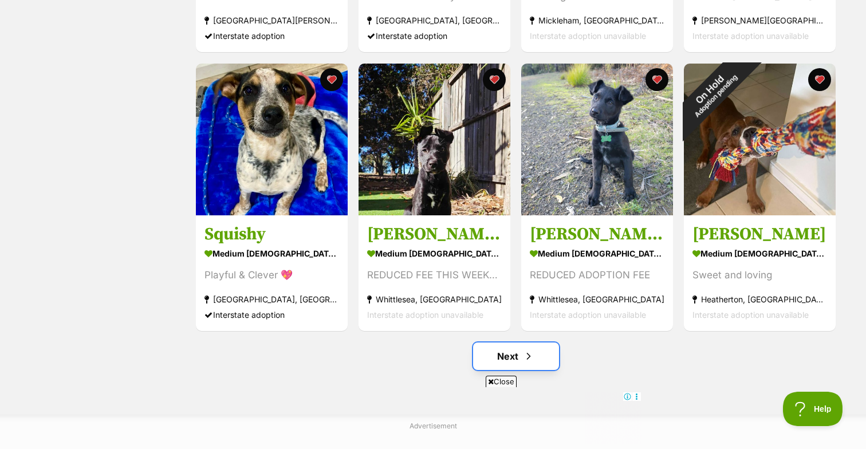
click at [510, 362] on link "Next" at bounding box center [516, 355] width 86 height 27
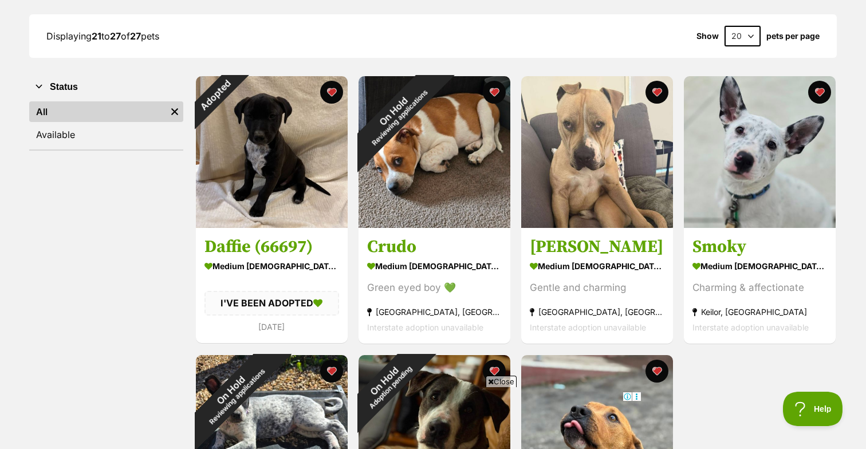
scroll to position [153, 0]
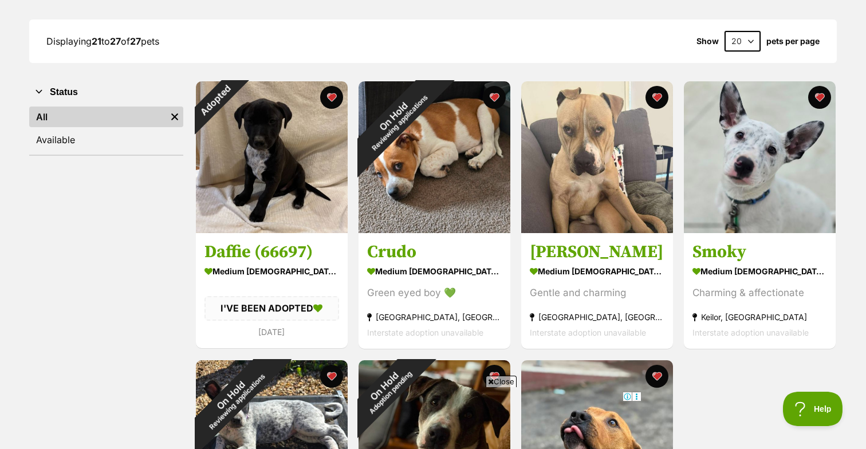
click at [753, 44] on select "20 40 60" at bounding box center [742, 41] width 36 height 21
select select "60"
click at [724, 31] on select "20 40 60" at bounding box center [742, 41] width 36 height 21
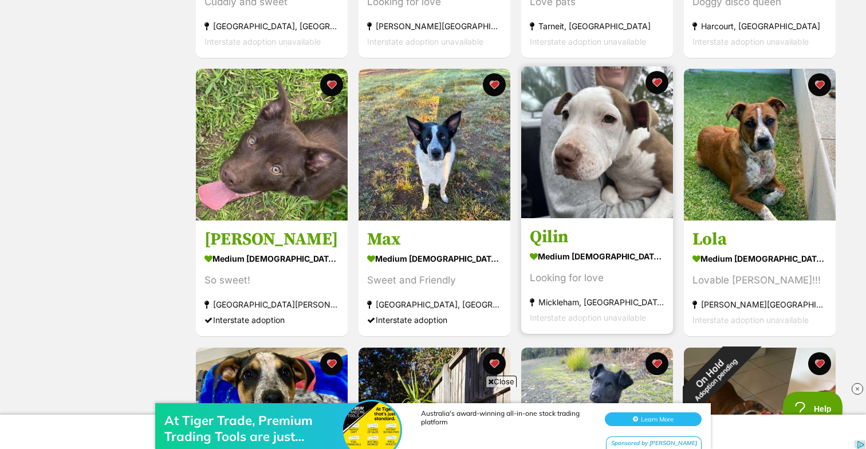
click at [602, 145] on img at bounding box center [597, 142] width 152 height 152
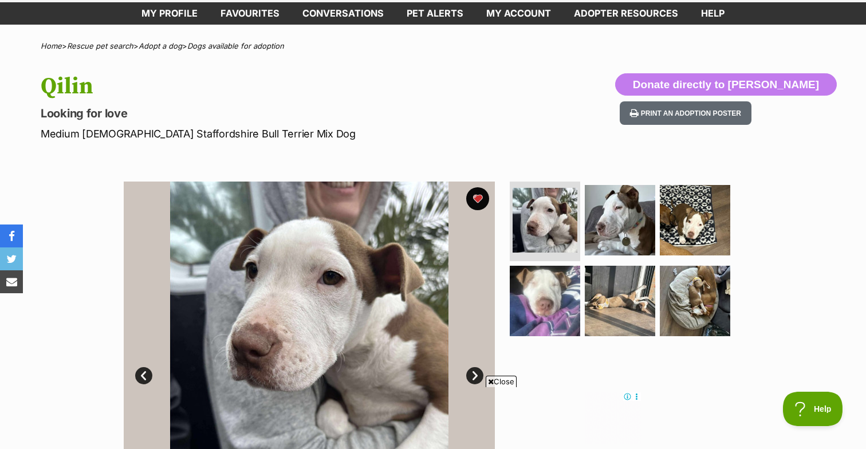
scroll to position [58, 0]
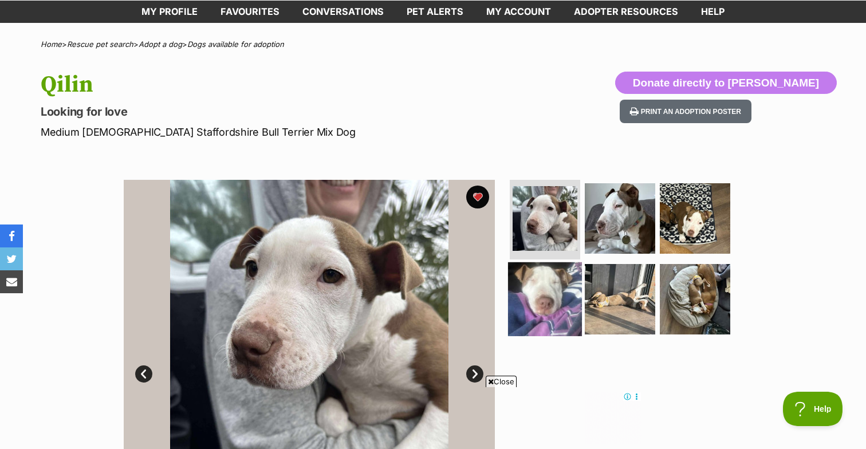
click at [550, 307] on img at bounding box center [545, 299] width 74 height 74
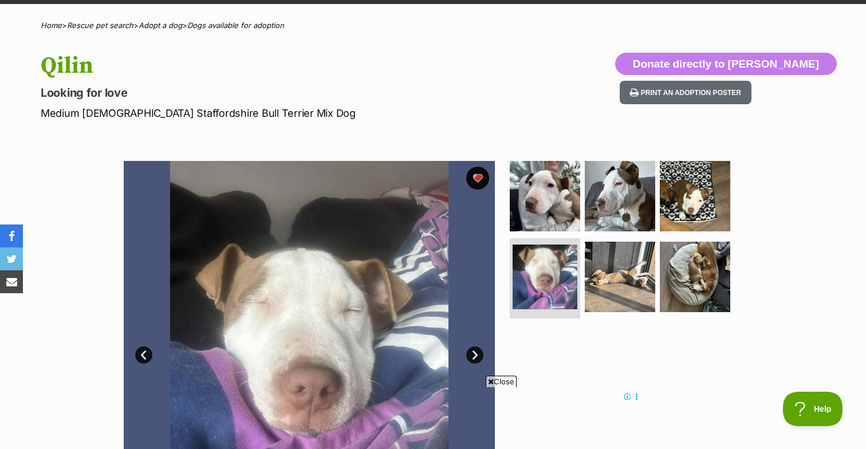
scroll to position [78, 0]
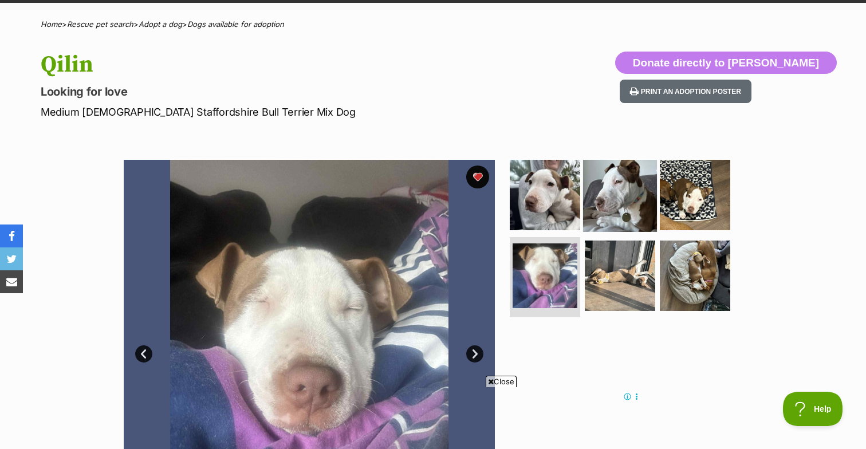
click at [630, 198] on img at bounding box center [620, 194] width 74 height 74
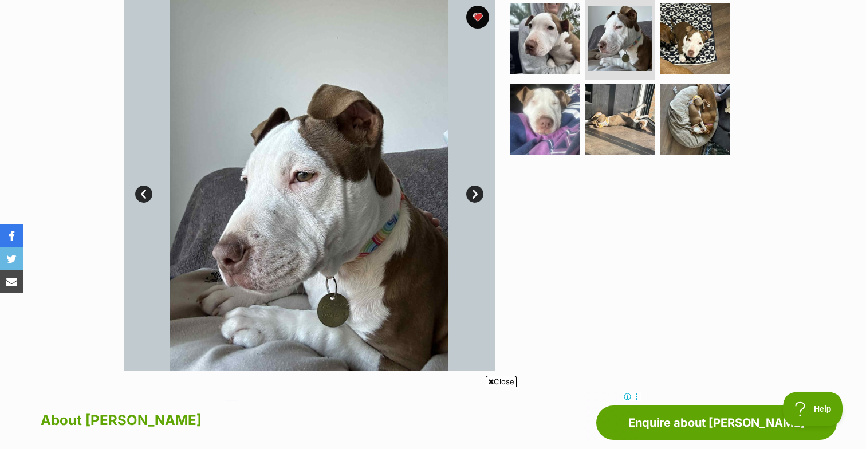
scroll to position [241, 0]
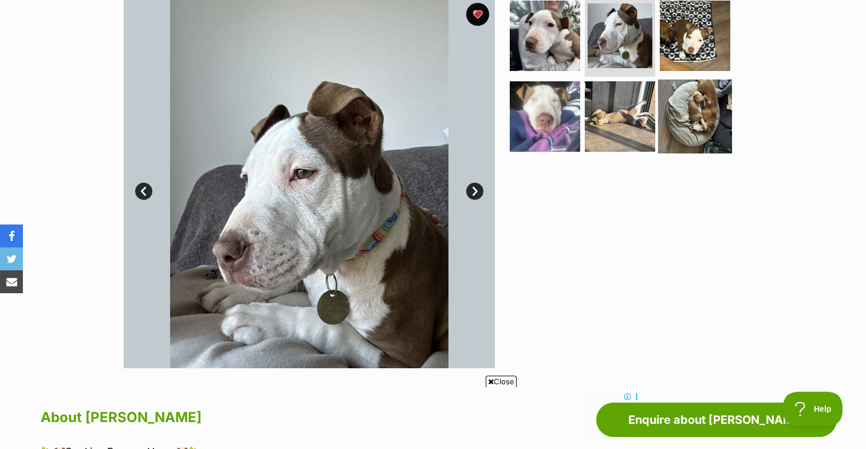
click at [684, 111] on img at bounding box center [695, 117] width 74 height 74
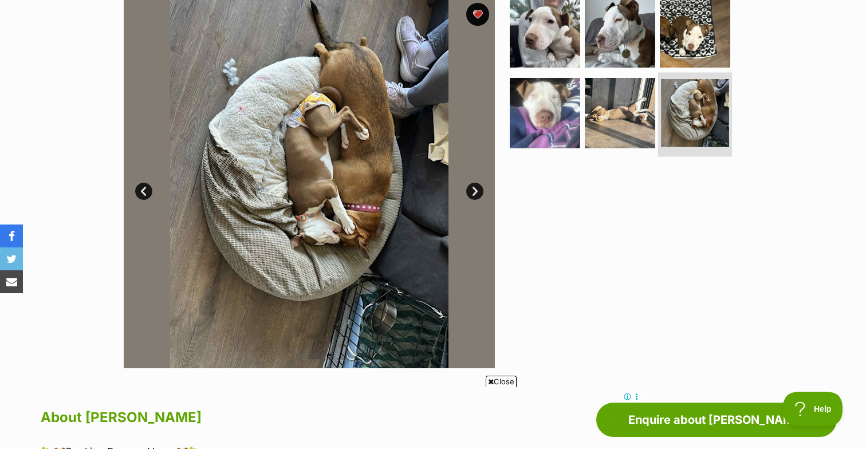
scroll to position [227, 0]
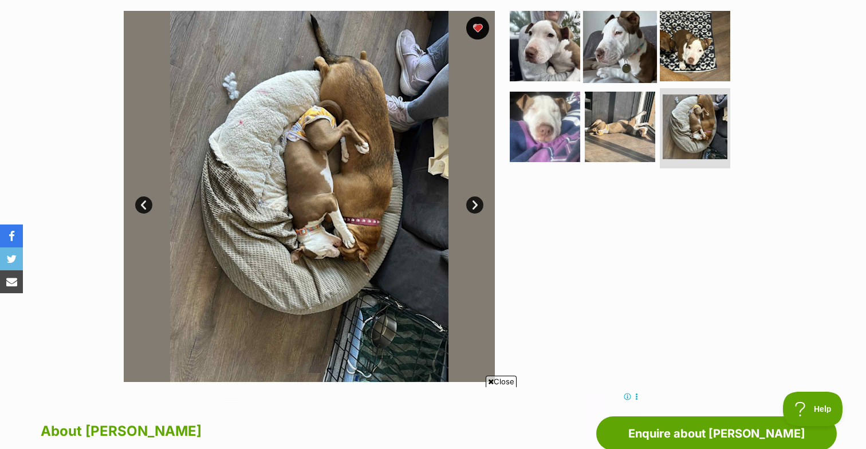
click at [592, 30] on img at bounding box center [620, 46] width 74 height 74
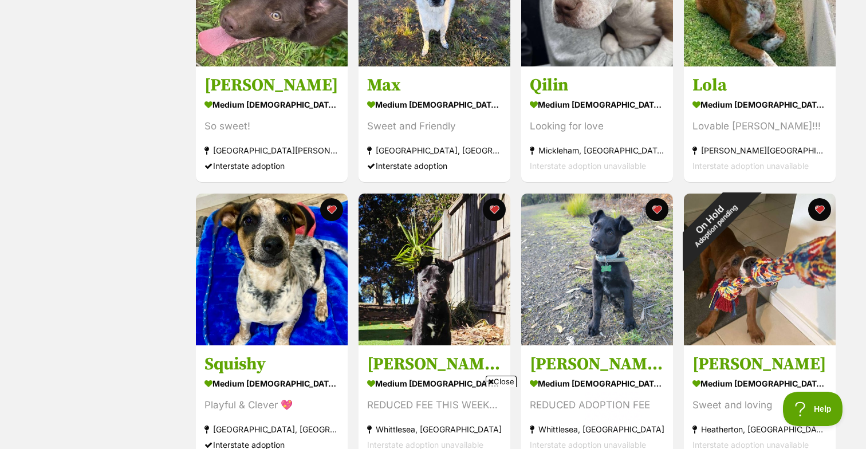
scroll to position [1155, 0]
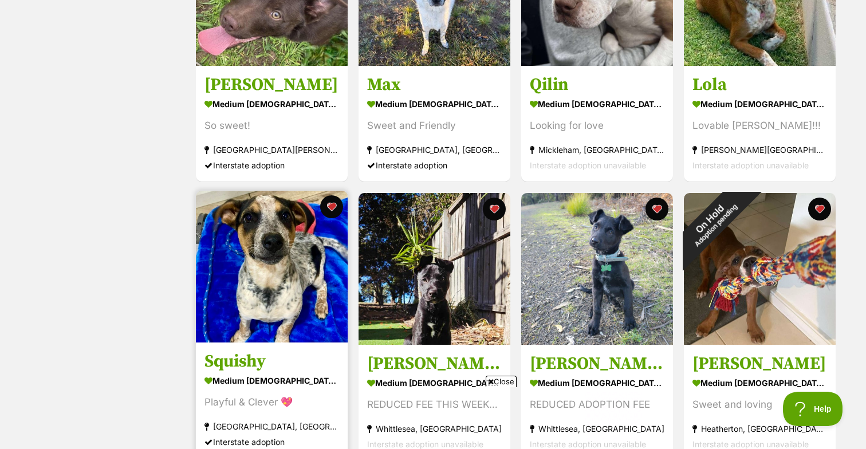
click at [266, 261] on img at bounding box center [272, 267] width 152 height 152
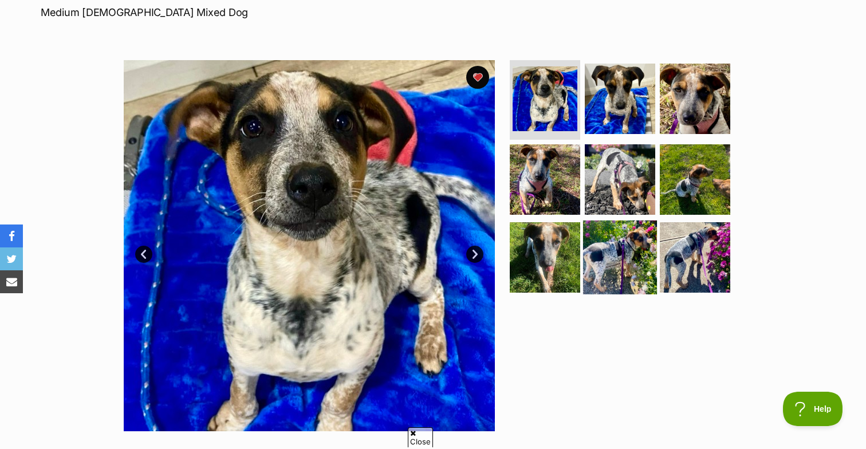
click at [605, 254] on img at bounding box center [620, 257] width 74 height 74
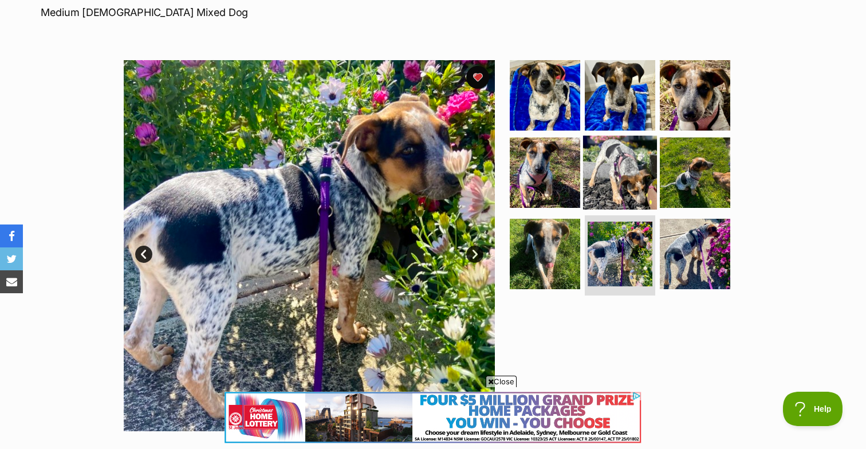
click at [622, 166] on img at bounding box center [620, 173] width 74 height 74
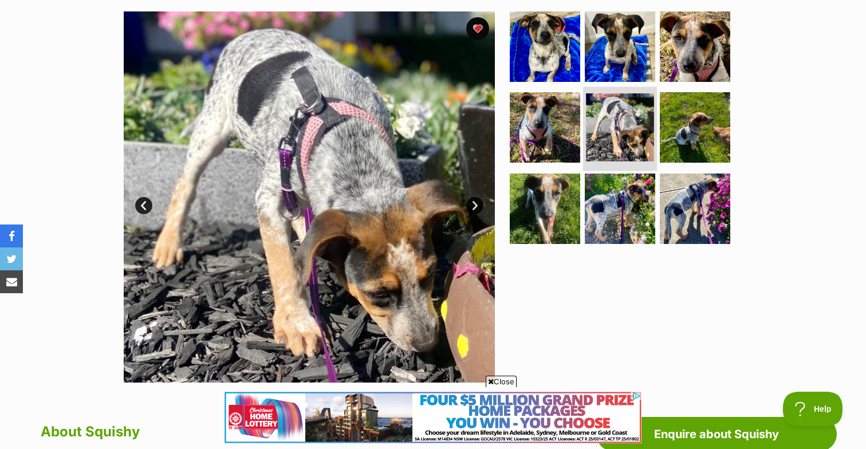
scroll to position [227, 0]
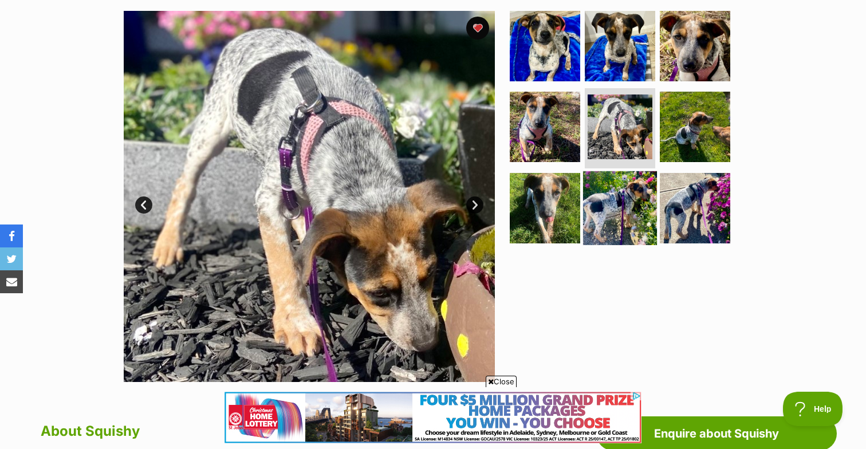
click at [623, 226] on img at bounding box center [620, 208] width 74 height 74
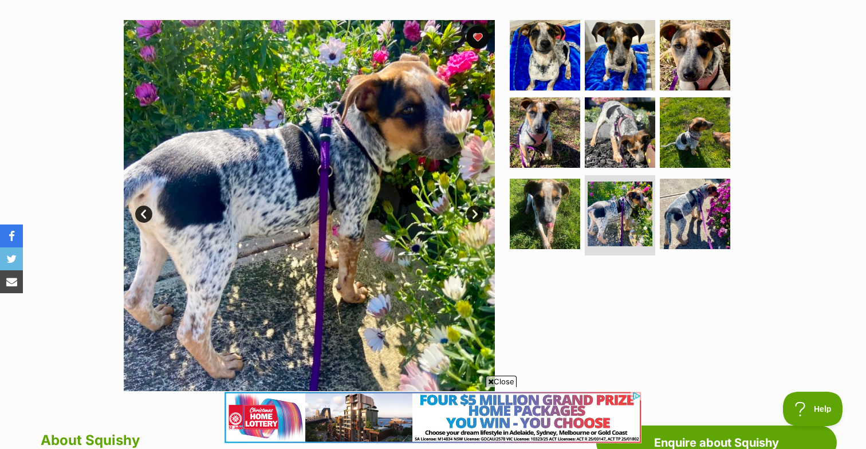
scroll to position [224, 0]
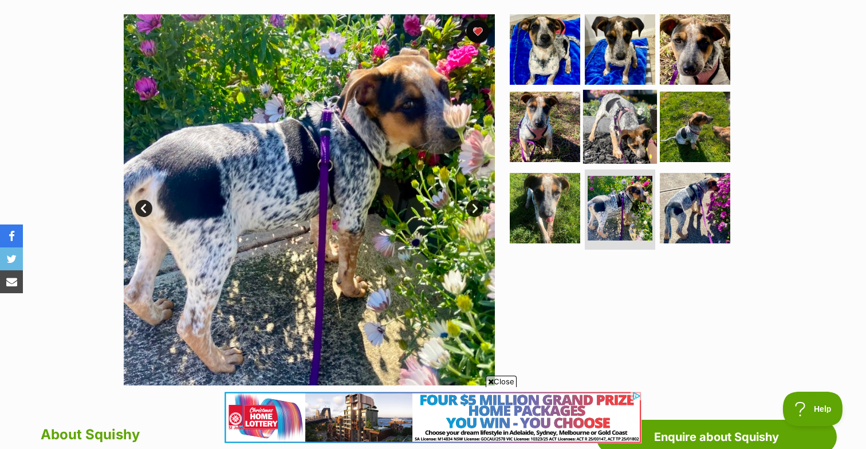
click at [622, 137] on img at bounding box center [620, 127] width 74 height 74
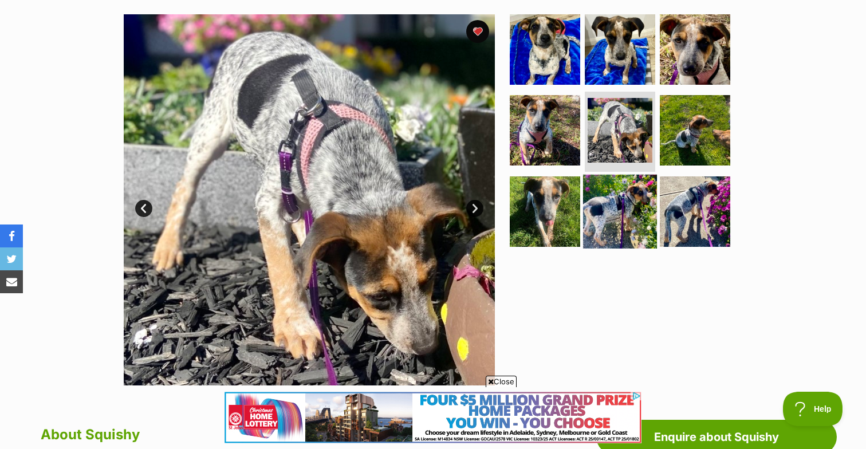
click at [606, 231] on img at bounding box center [620, 212] width 74 height 74
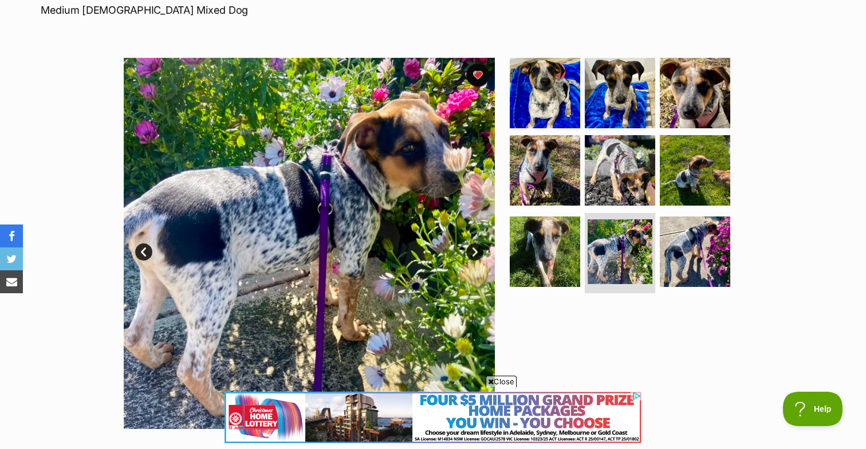
scroll to position [143, 0]
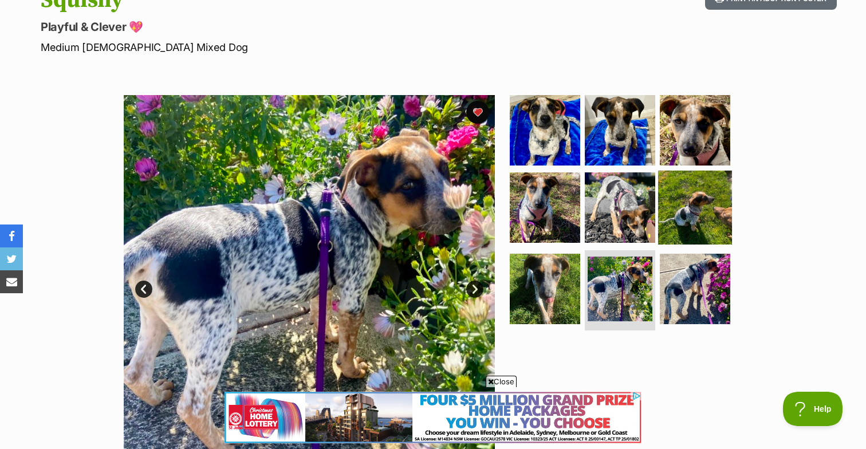
click at [676, 227] on img at bounding box center [695, 208] width 74 height 74
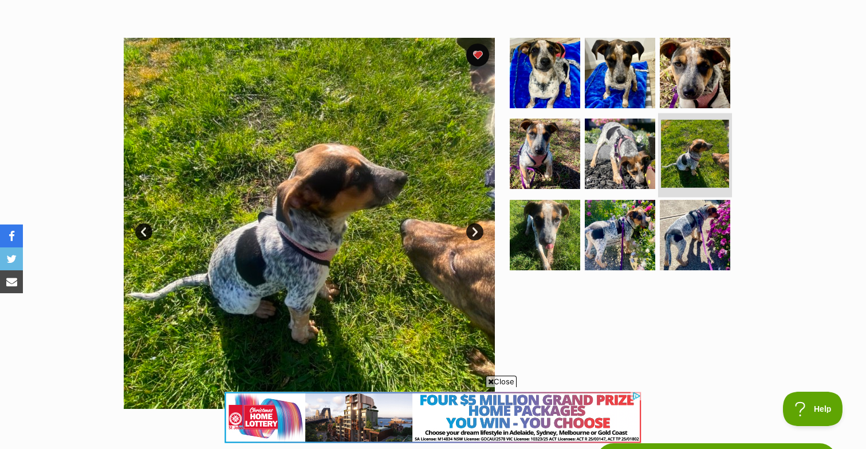
scroll to position [201, 0]
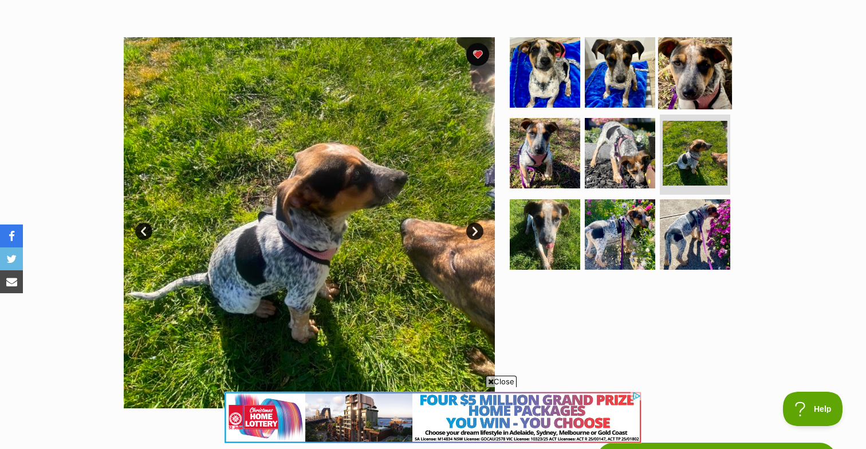
click at [695, 74] on img at bounding box center [695, 72] width 74 height 74
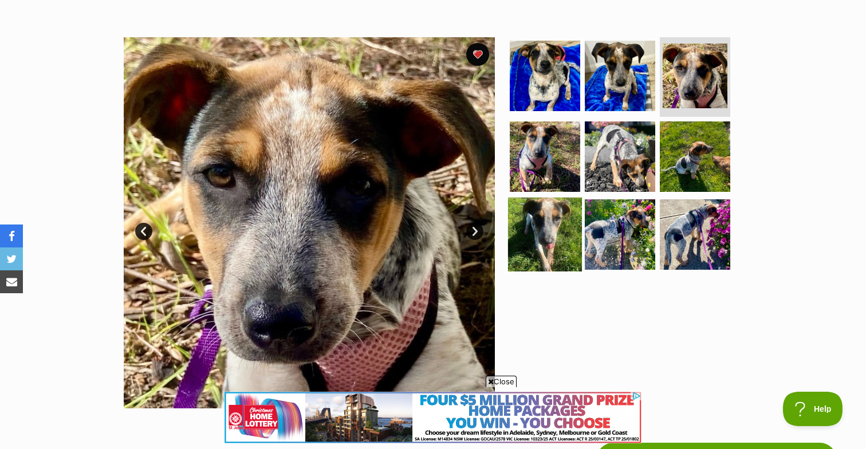
click at [534, 238] on img at bounding box center [545, 234] width 74 height 74
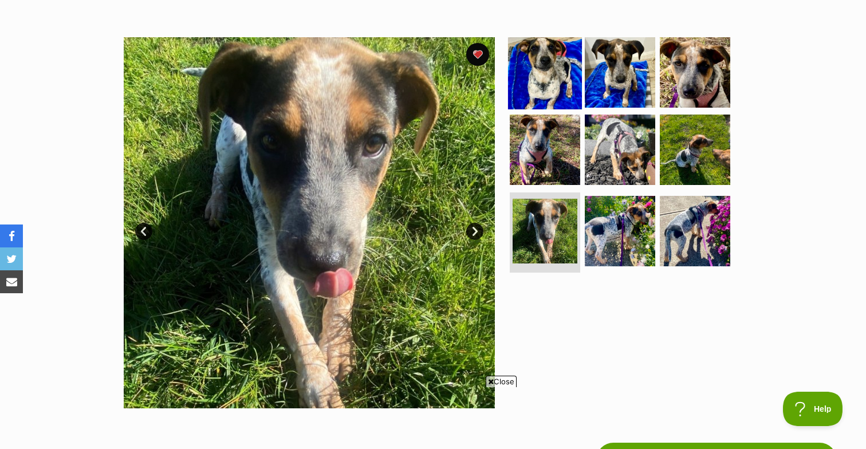
click at [550, 77] on img at bounding box center [545, 72] width 74 height 74
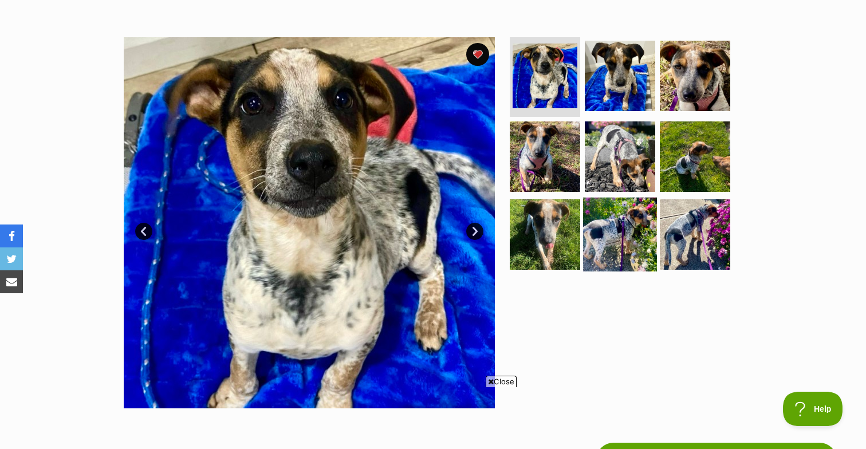
click at [599, 250] on img at bounding box center [620, 234] width 74 height 74
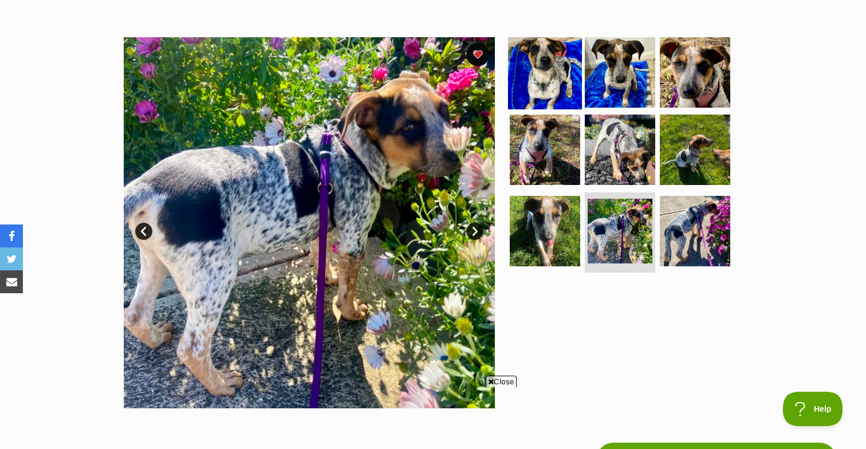
click at [521, 86] on img at bounding box center [545, 72] width 74 height 74
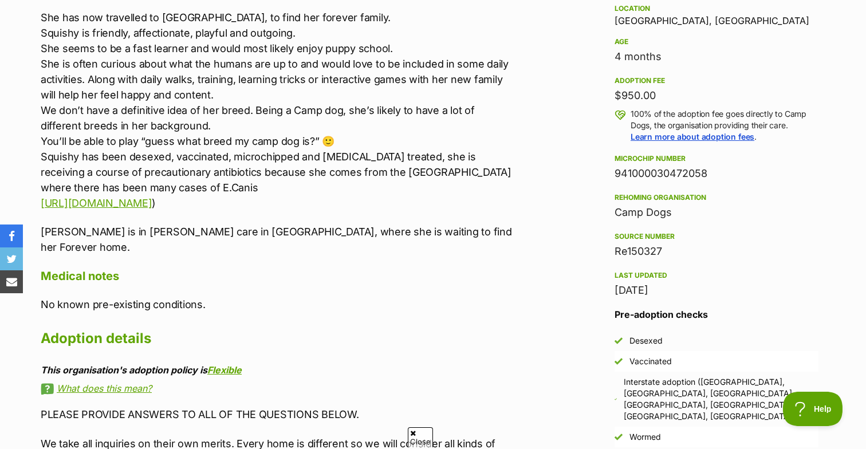
scroll to position [906, 0]
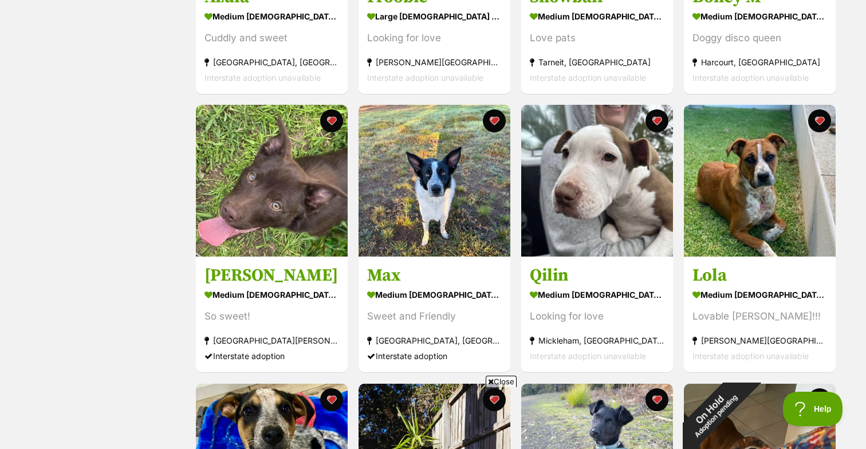
scroll to position [1019, 0]
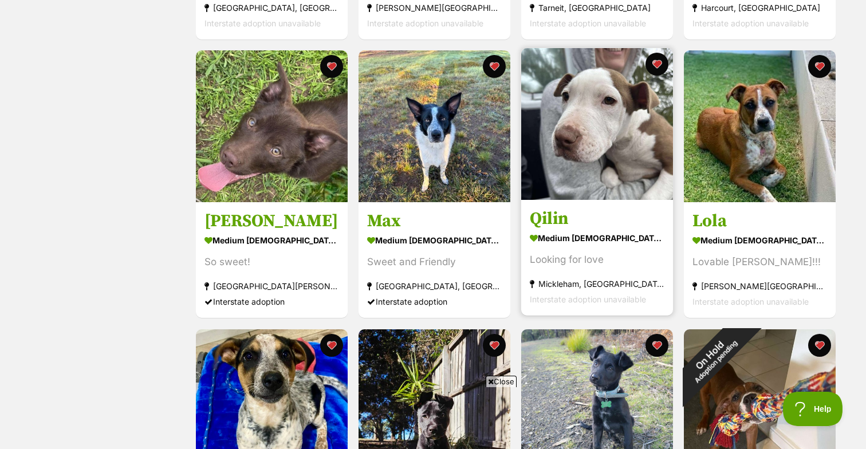
click at [600, 149] on img at bounding box center [597, 124] width 152 height 152
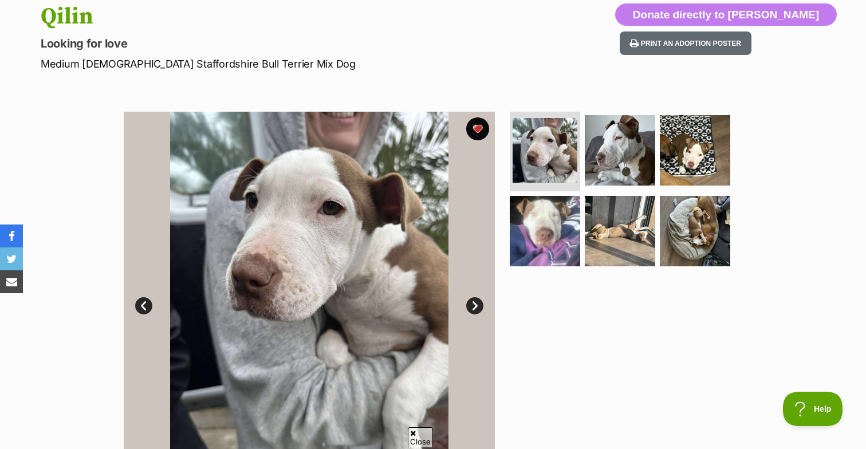
click at [600, 149] on img at bounding box center [619, 150] width 70 height 70
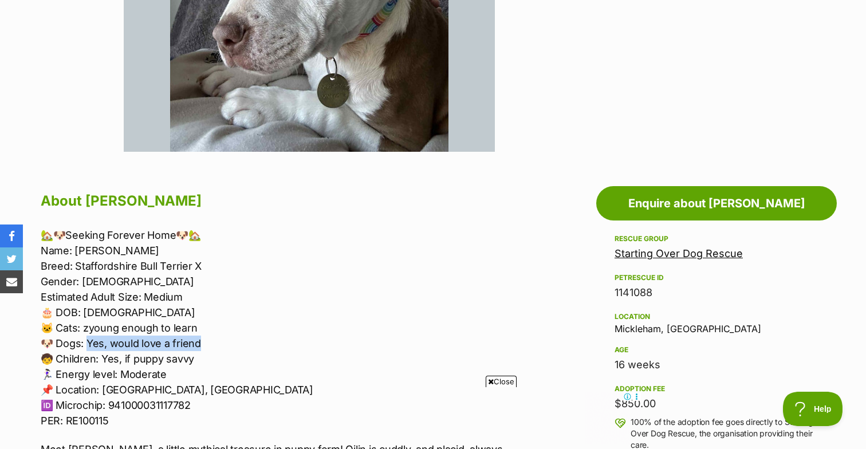
drag, startPoint x: 196, startPoint y: 339, endPoint x: 85, endPoint y: 345, distance: 111.2
click at [85, 345] on p "🏡🐶Seeking Forever Home🐶🏡 Name: Qilin Breed: Staffordshire Bull Terrier X Gender…" at bounding box center [277, 327] width 473 height 201
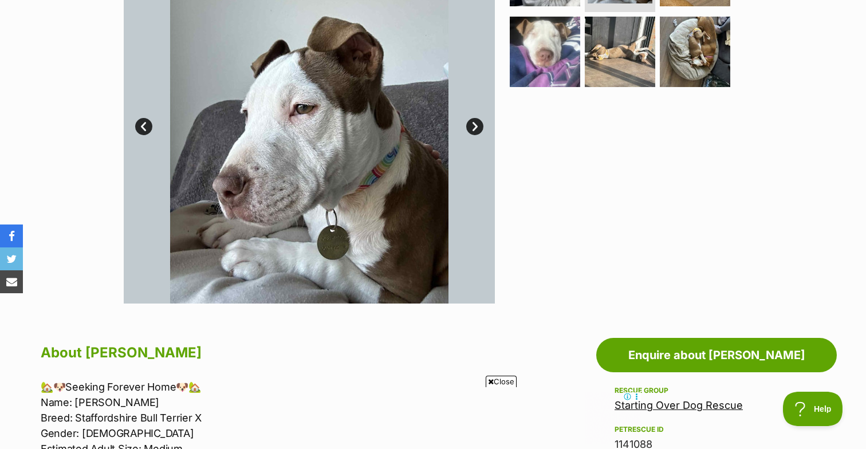
scroll to position [246, 0]
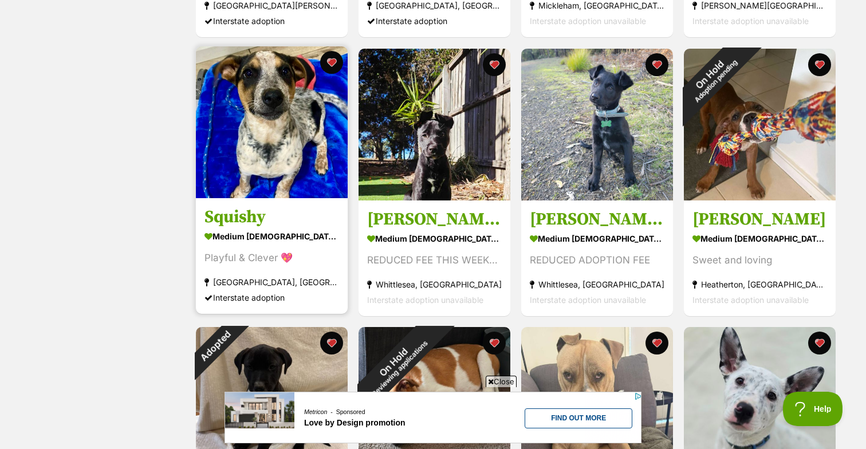
click at [255, 133] on img at bounding box center [272, 122] width 152 height 152
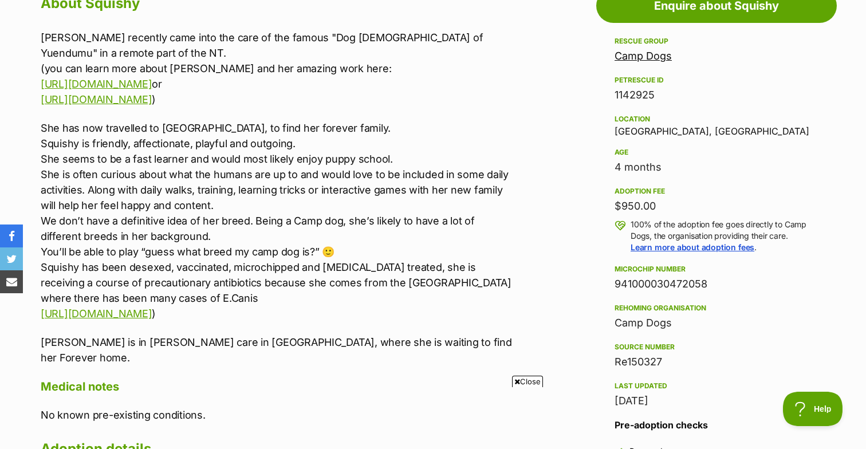
scroll to position [542, 0]
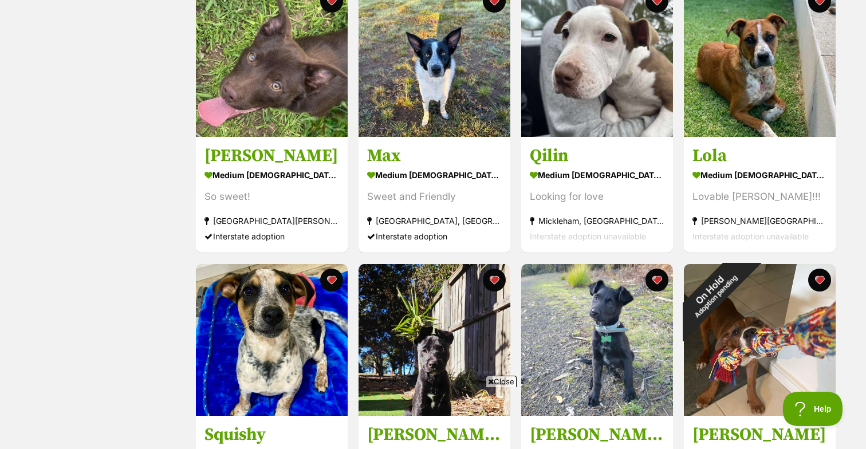
scroll to position [1017, 0]
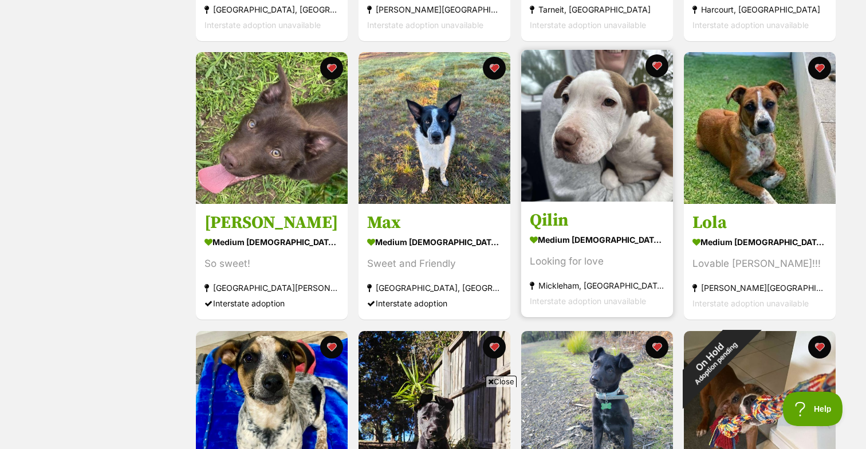
click at [587, 177] on img at bounding box center [597, 126] width 152 height 152
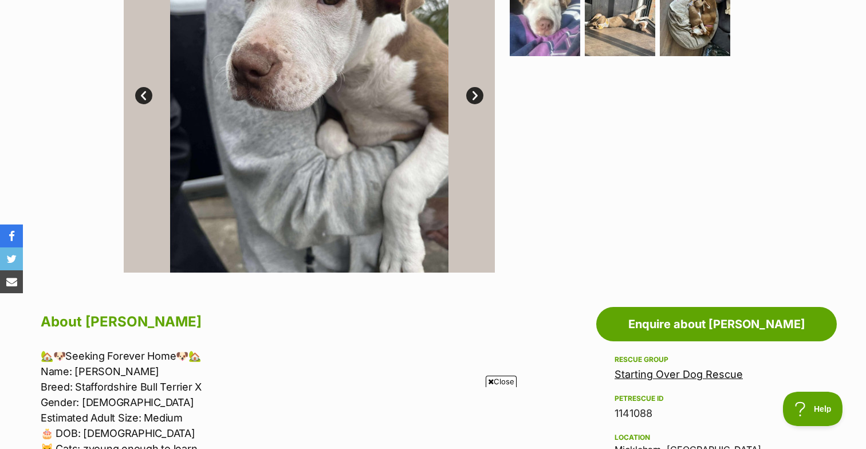
scroll to position [195, 0]
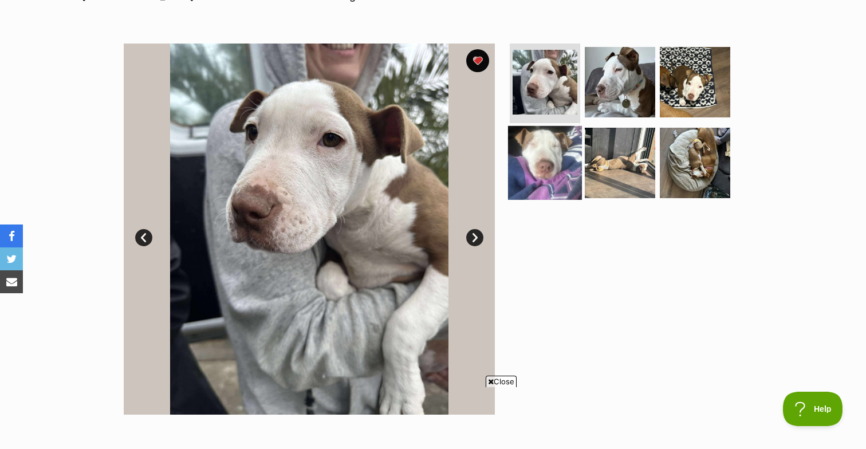
click at [528, 141] on img at bounding box center [545, 163] width 74 height 74
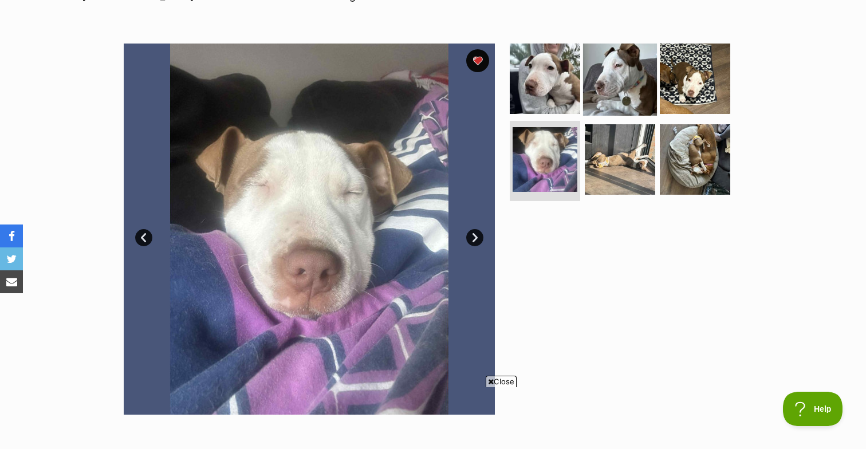
click at [622, 84] on img at bounding box center [620, 78] width 74 height 74
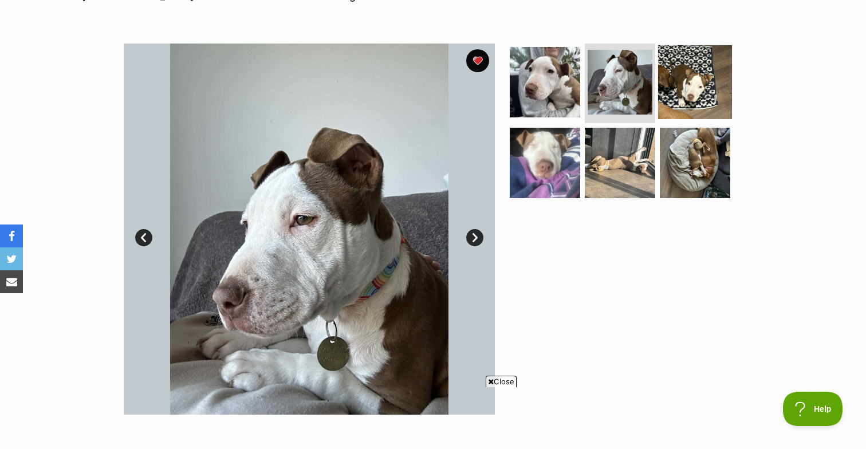
click at [692, 86] on img at bounding box center [695, 82] width 74 height 74
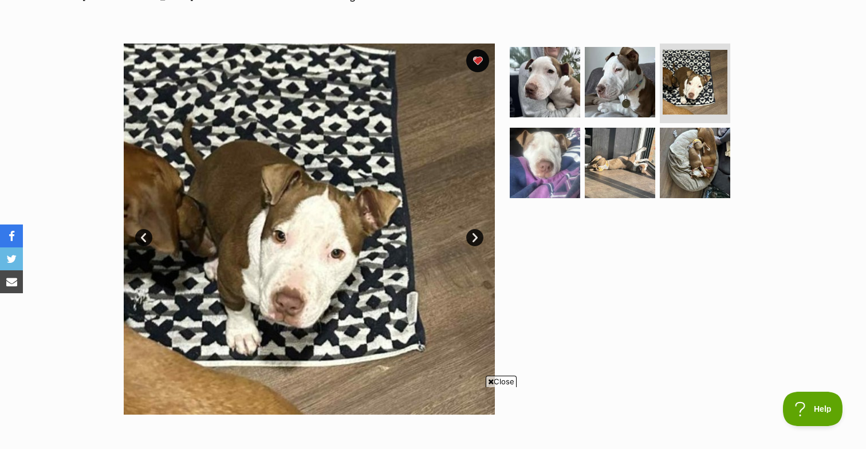
scroll to position [217, 0]
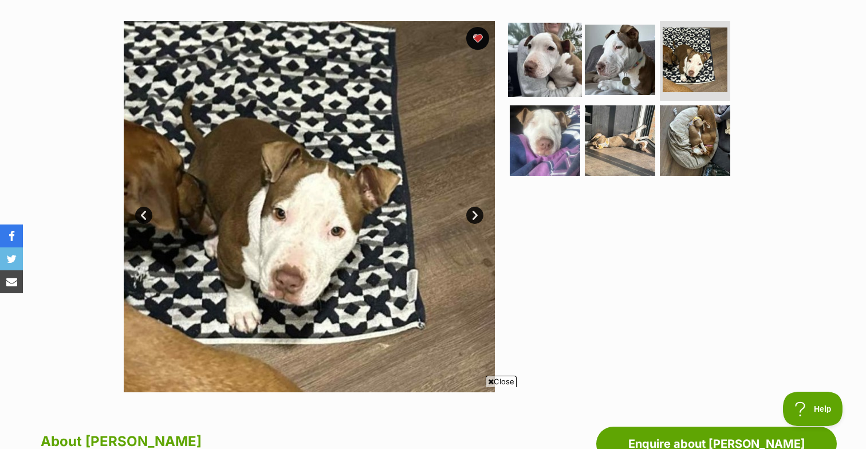
click at [548, 73] on img at bounding box center [545, 59] width 74 height 74
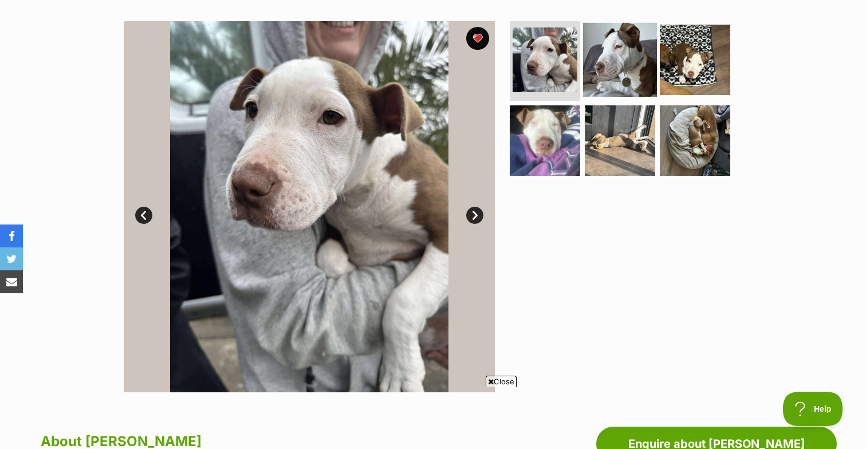
click at [603, 60] on img at bounding box center [620, 59] width 74 height 74
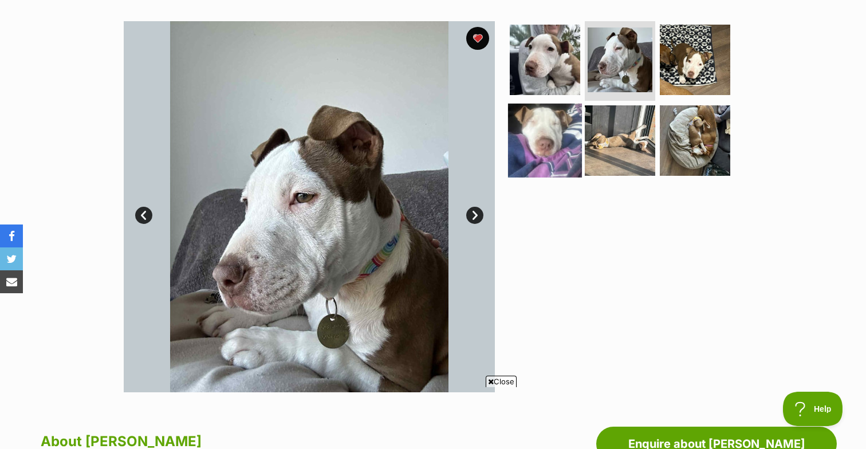
click at [571, 111] on img at bounding box center [545, 141] width 74 height 74
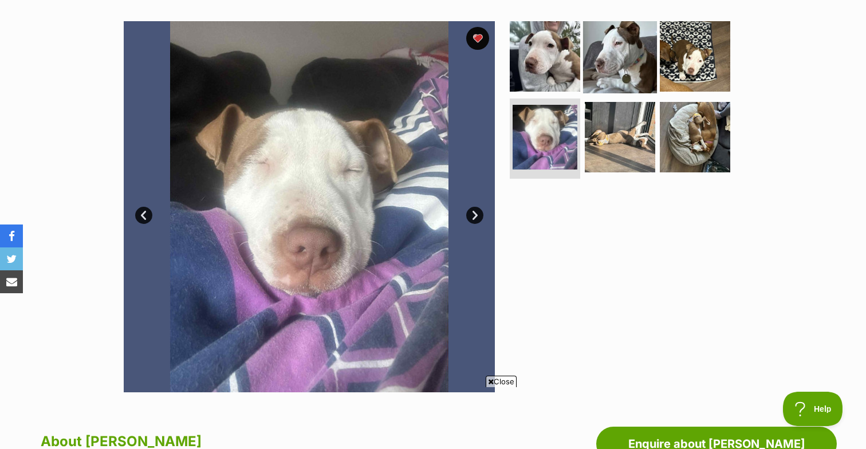
click at [619, 76] on img at bounding box center [620, 56] width 74 height 74
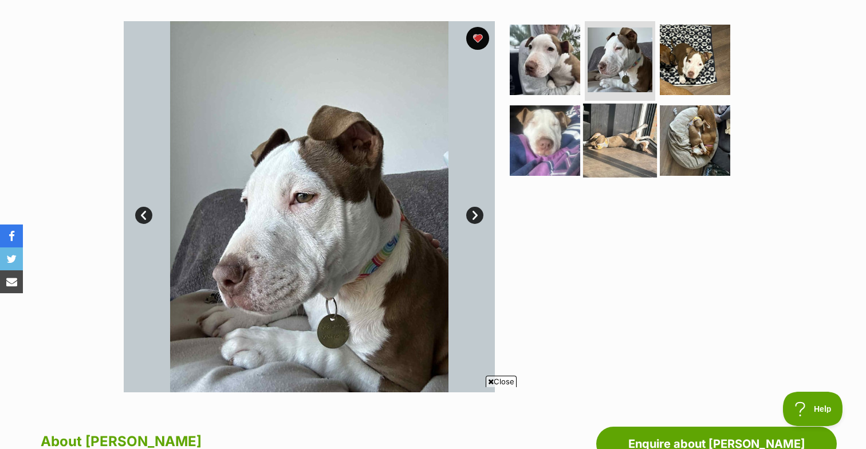
click at [635, 151] on img at bounding box center [620, 141] width 74 height 74
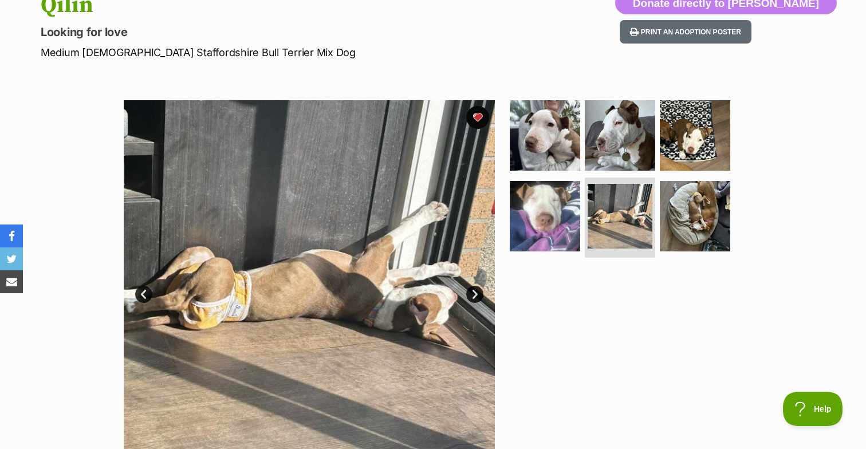
scroll to position [0, 0]
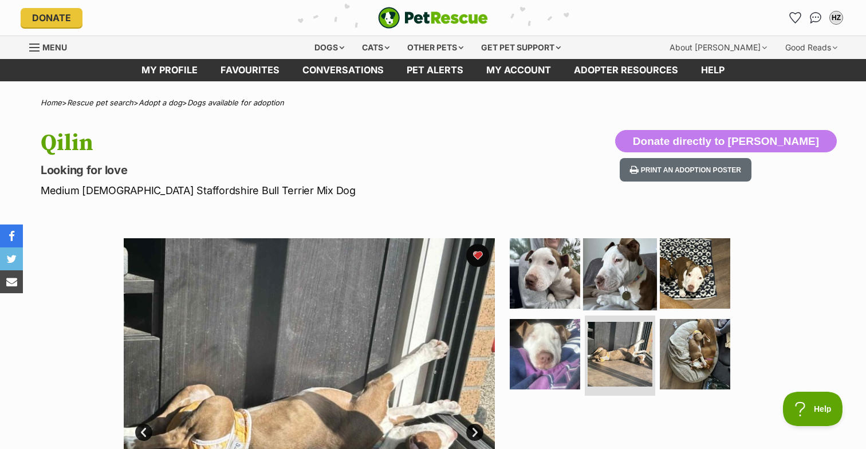
click at [641, 267] on img at bounding box center [620, 273] width 74 height 74
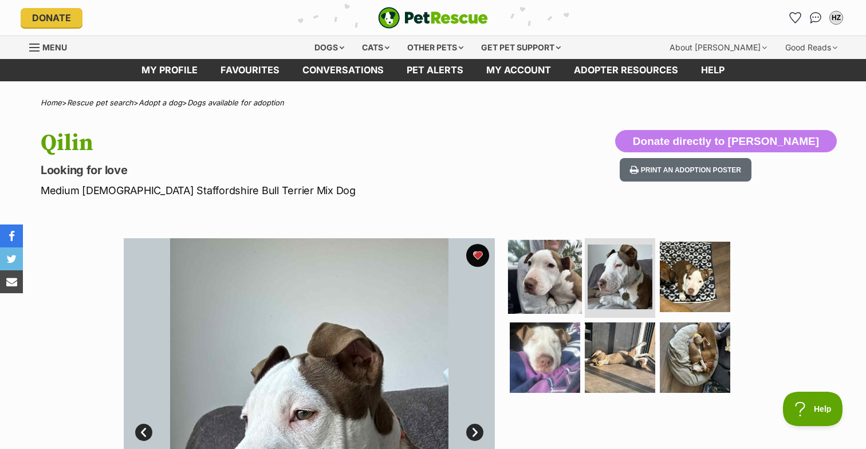
click at [534, 284] on img at bounding box center [545, 276] width 74 height 74
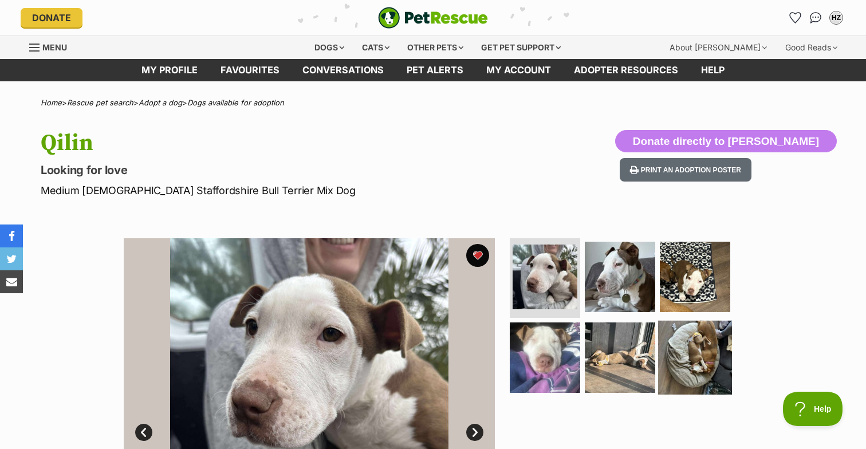
click at [706, 351] on img at bounding box center [695, 358] width 74 height 74
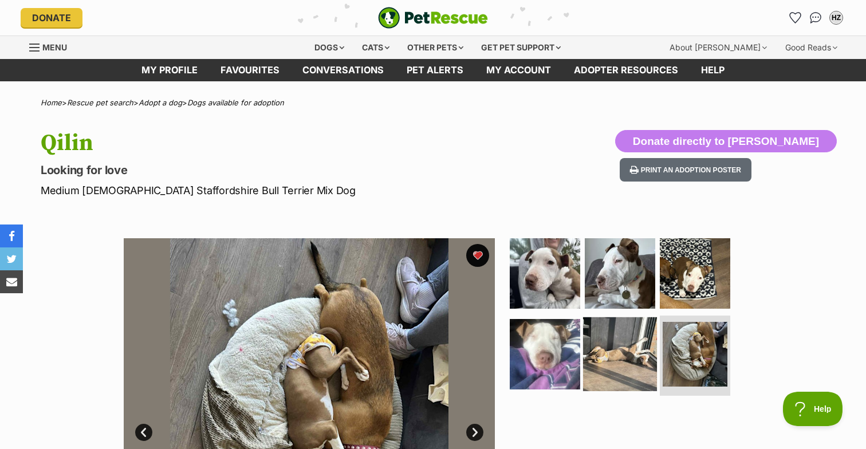
click at [604, 355] on img at bounding box center [620, 354] width 74 height 74
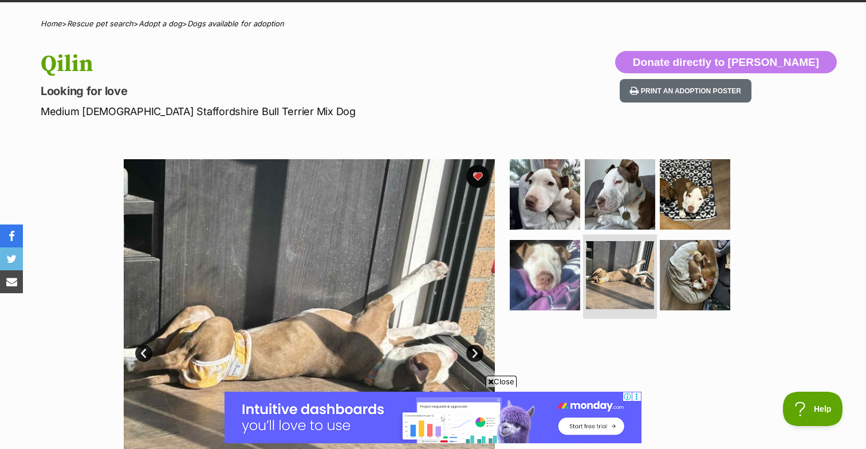
scroll to position [141, 0]
